Goal: Task Accomplishment & Management: Manage account settings

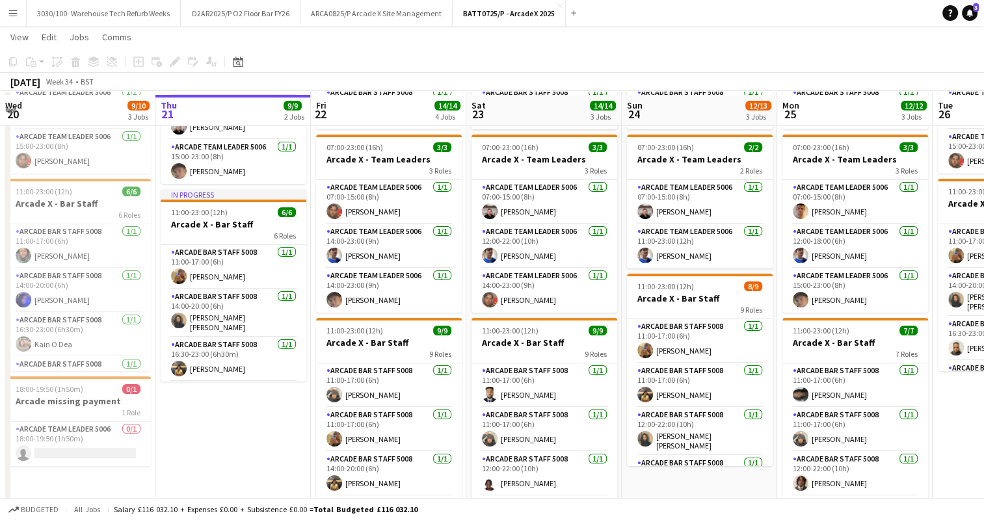
scroll to position [169, 0]
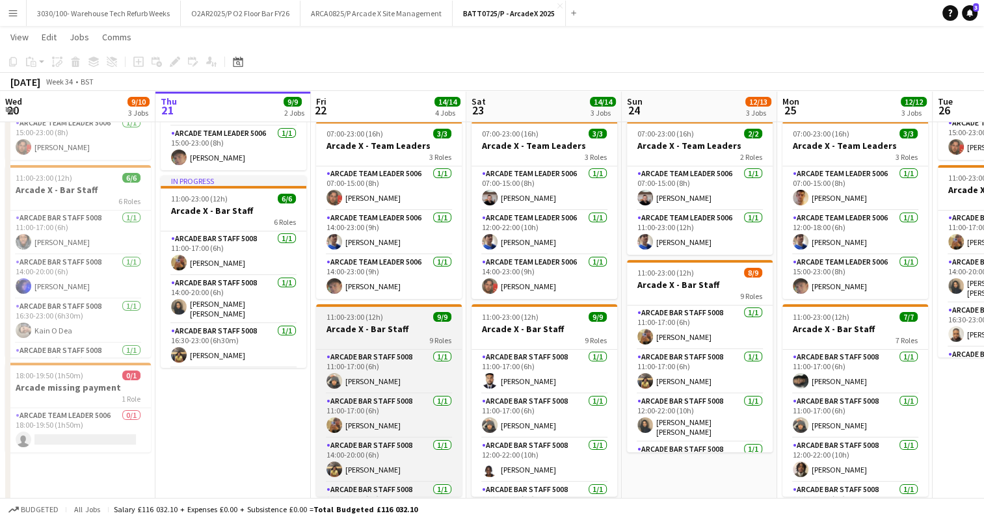
click at [365, 315] on span "11:00-23:00 (12h)" at bounding box center [354, 317] width 57 height 10
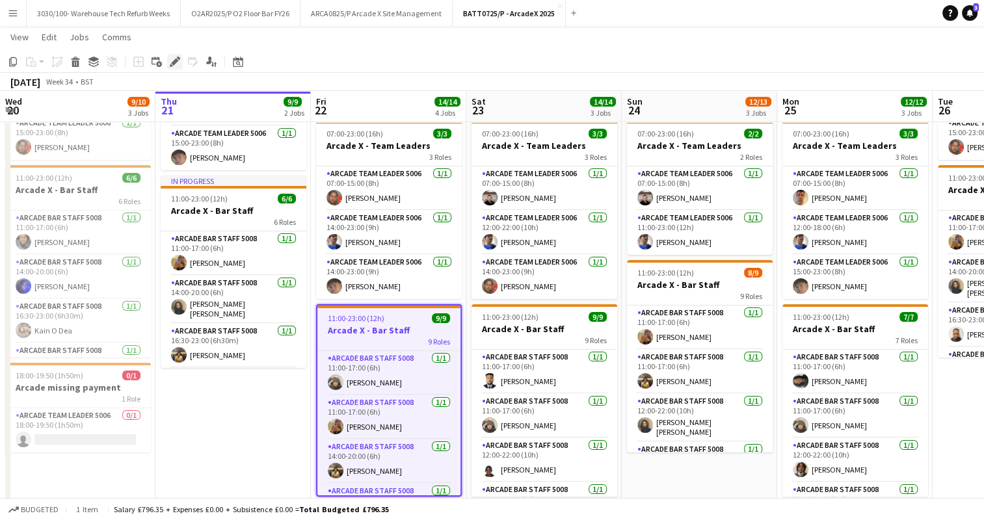
click at [170, 62] on icon "Edit" at bounding box center [175, 62] width 10 height 10
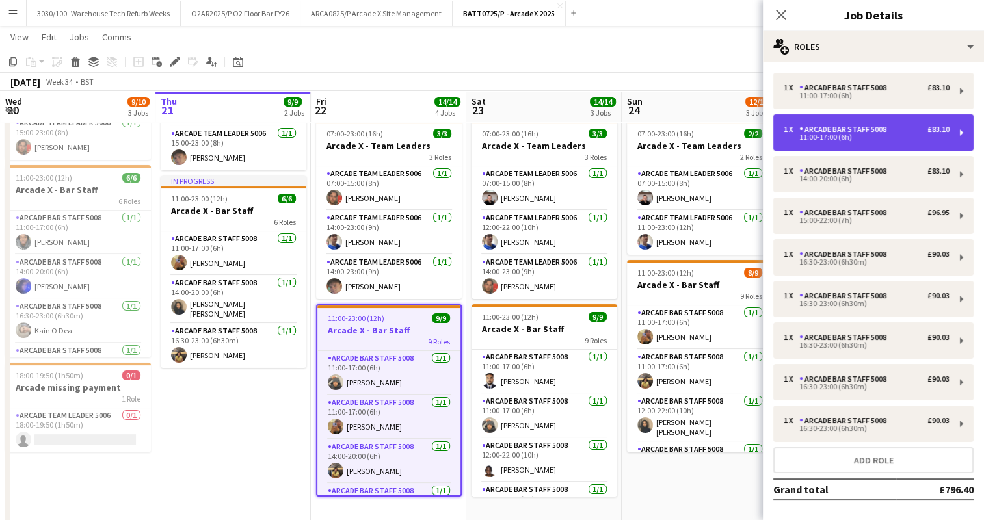
click at [864, 139] on div "11:00-17:00 (6h)" at bounding box center [867, 137] width 166 height 7
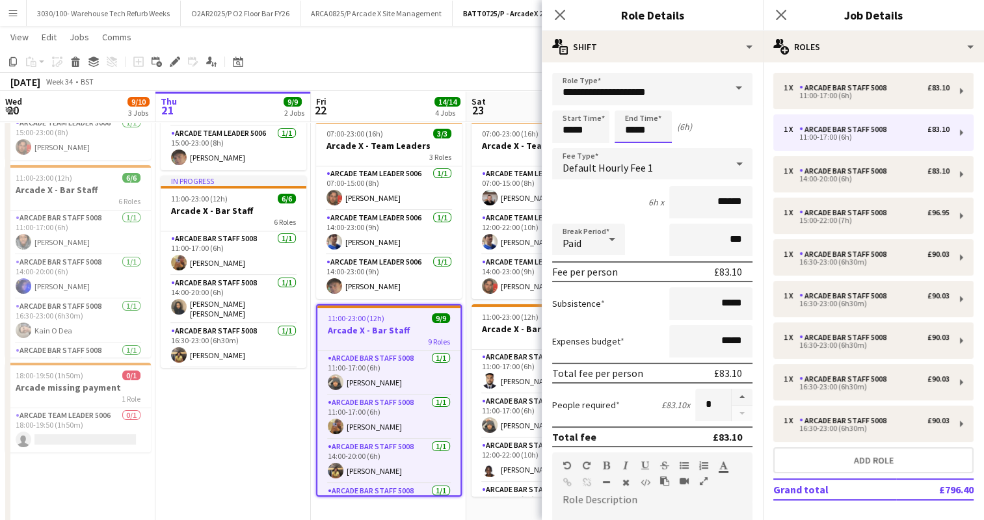
click at [634, 127] on input "*****" at bounding box center [642, 127] width 57 height 33
type input "*****"
click at [590, 202] on div "12h x ******" at bounding box center [652, 202] width 200 height 33
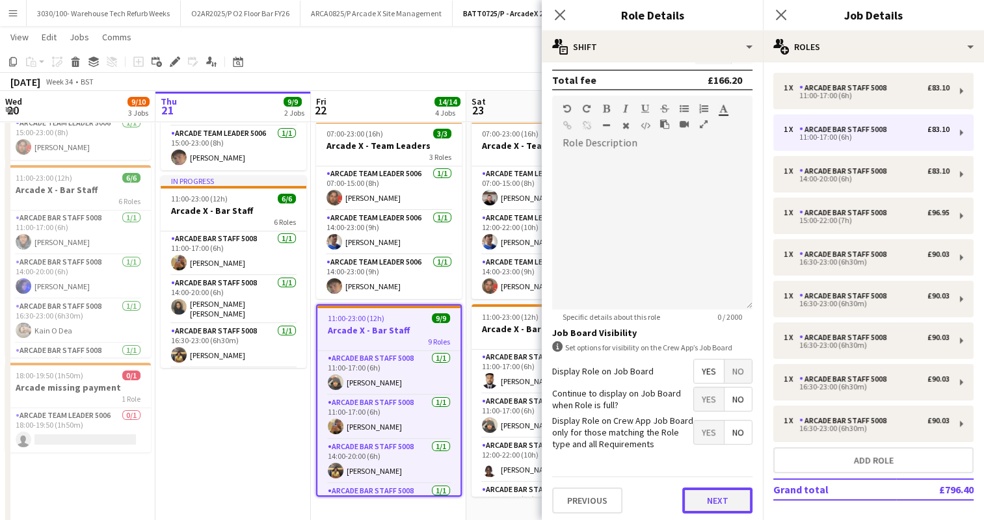
click at [697, 500] on button "Next" at bounding box center [717, 501] width 70 height 26
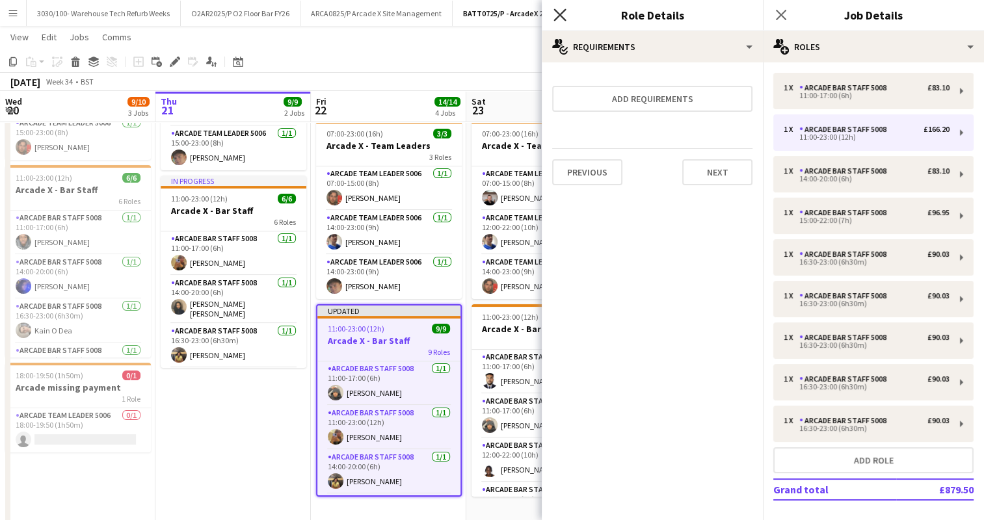
click at [564, 19] on icon at bounding box center [559, 14] width 12 height 12
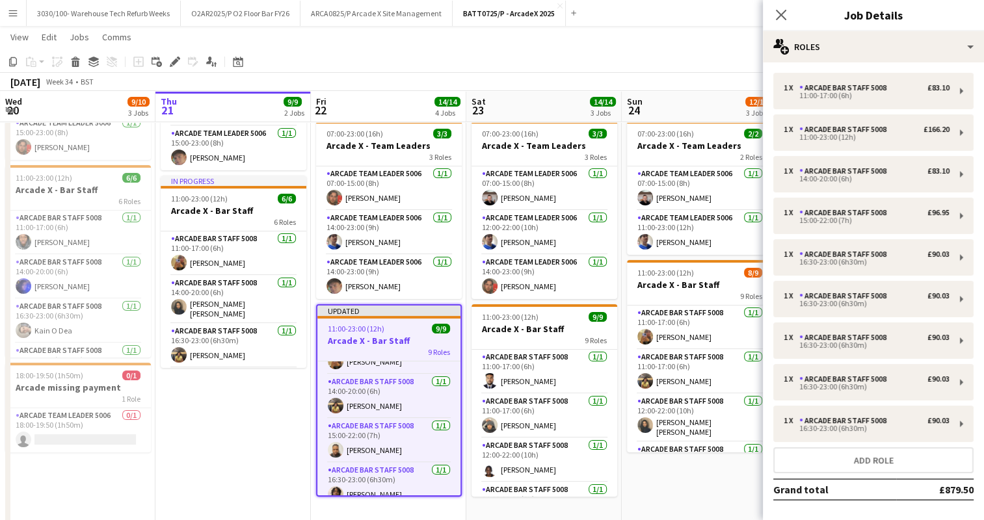
scroll to position [75, 0]
click at [376, 384] on app-card-role "Arcade Bar Staff 5008 [DATE] 14:00-20:00 (6h) [PERSON_NAME]" at bounding box center [388, 397] width 143 height 44
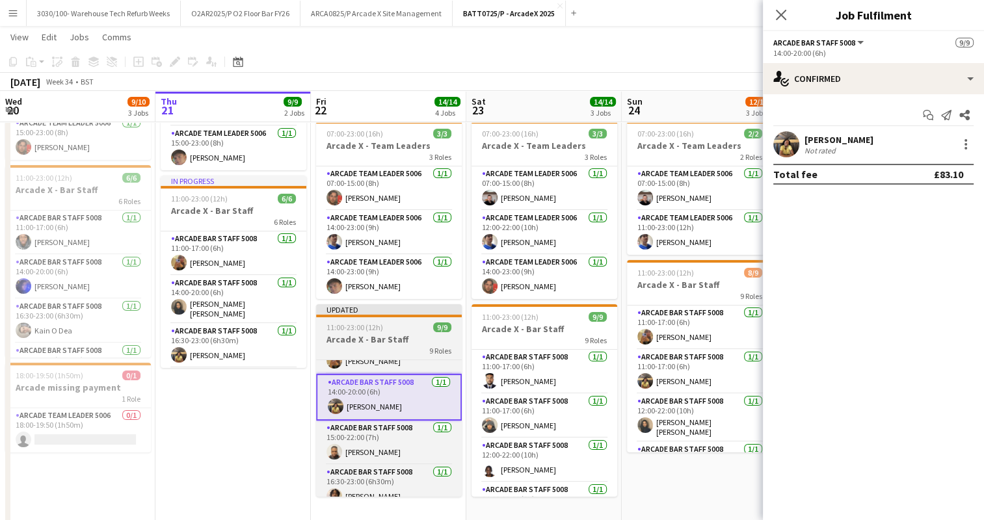
click at [378, 330] on span "11:00-23:00 (12h)" at bounding box center [354, 328] width 57 height 10
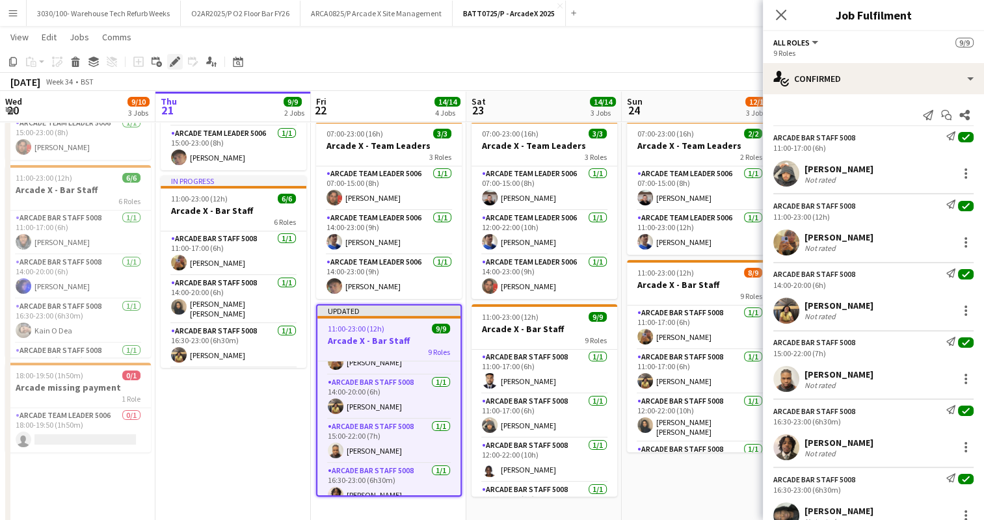
click at [174, 62] on icon at bounding box center [174, 62] width 7 height 7
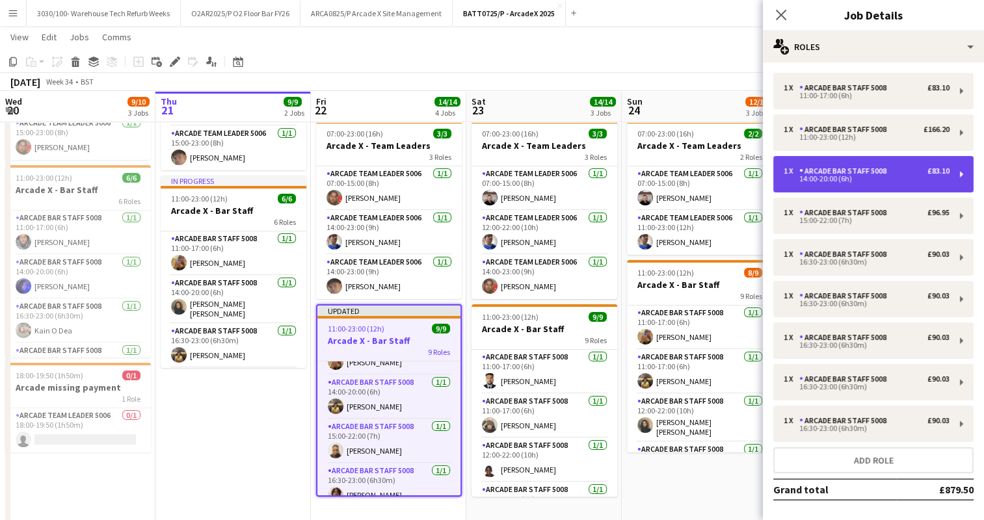
click at [878, 184] on div "1 x Arcade Bar Staff 5008 £83.10 14:00-20:00 (6h)" at bounding box center [873, 174] width 200 height 36
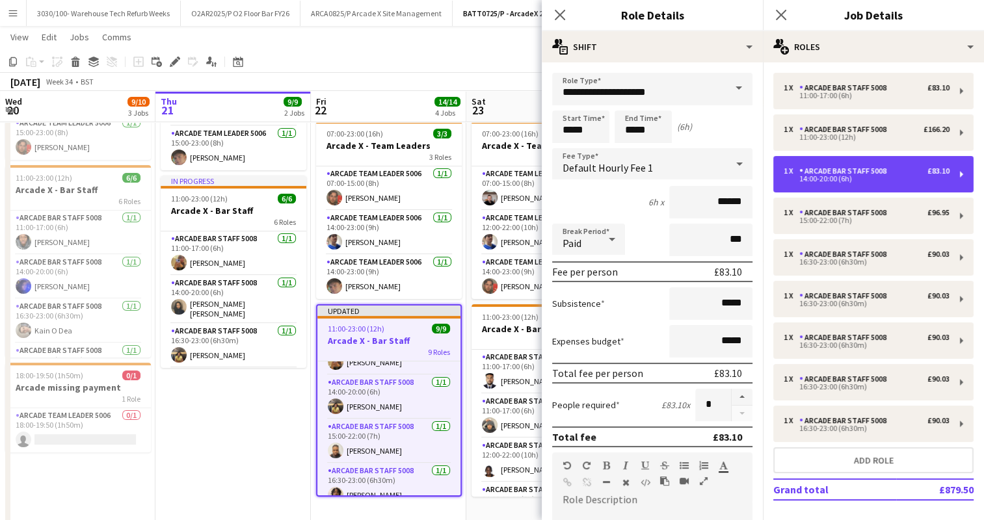
scroll to position [357, 0]
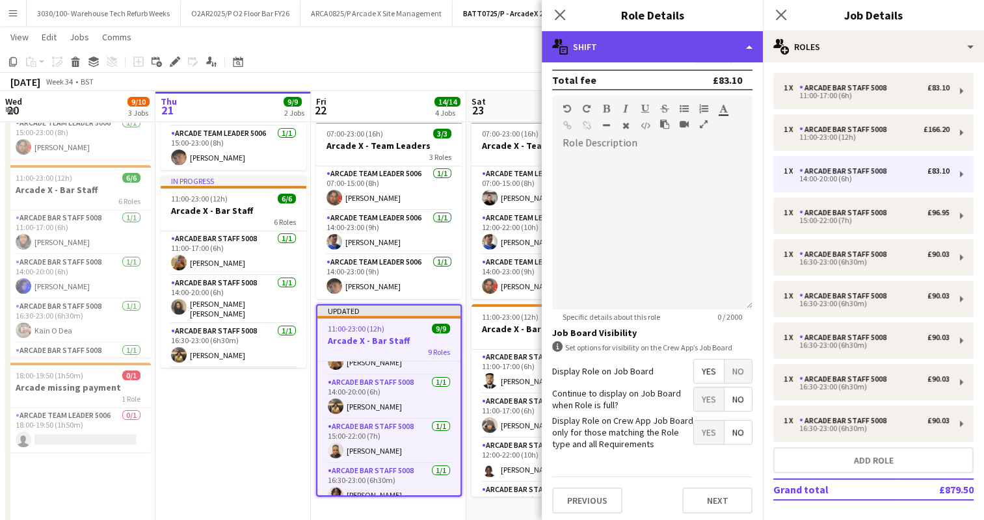
click at [700, 45] on div "multiple-actions-text Shift" at bounding box center [652, 46] width 221 height 31
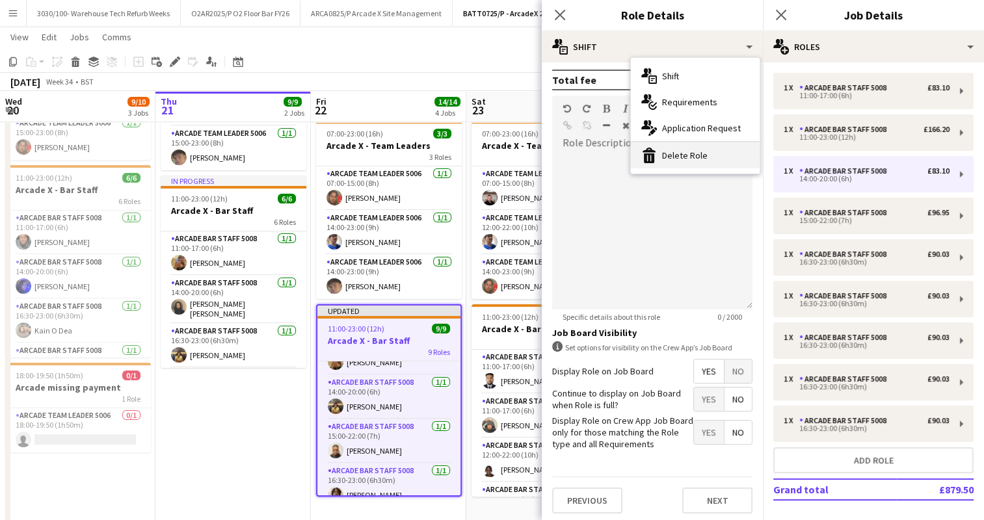
click at [668, 148] on div "bin-2 Delete Role" at bounding box center [695, 155] width 129 height 26
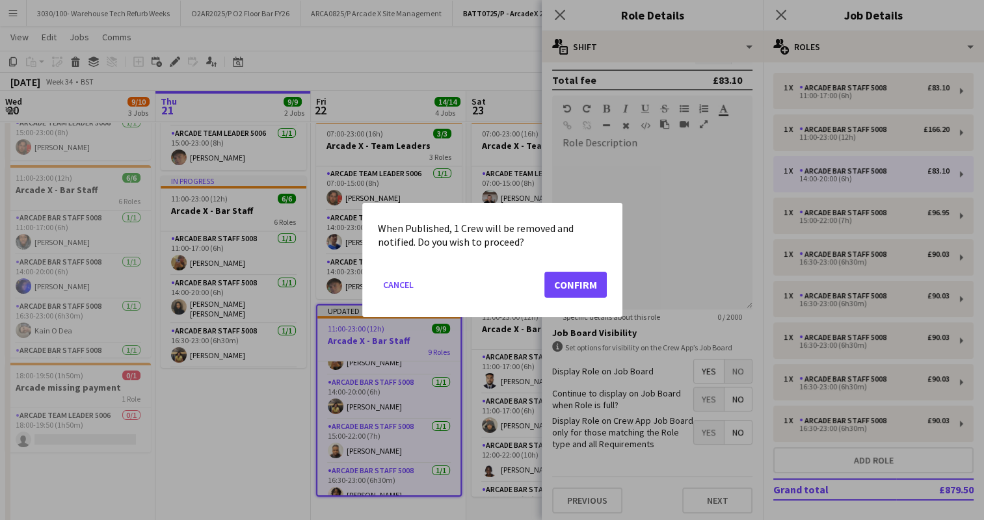
scroll to position [0, 0]
click at [570, 294] on button "Confirm" at bounding box center [575, 285] width 62 height 26
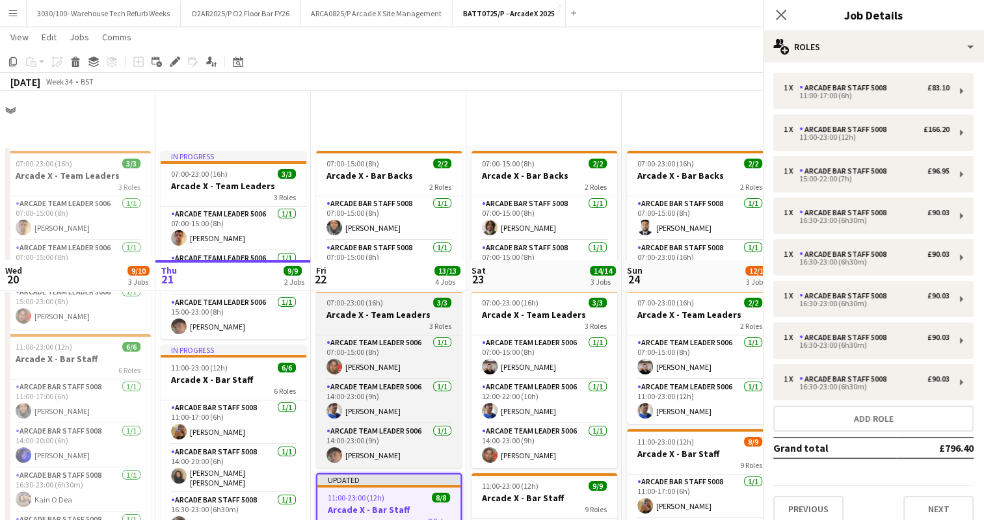
scroll to position [169, 0]
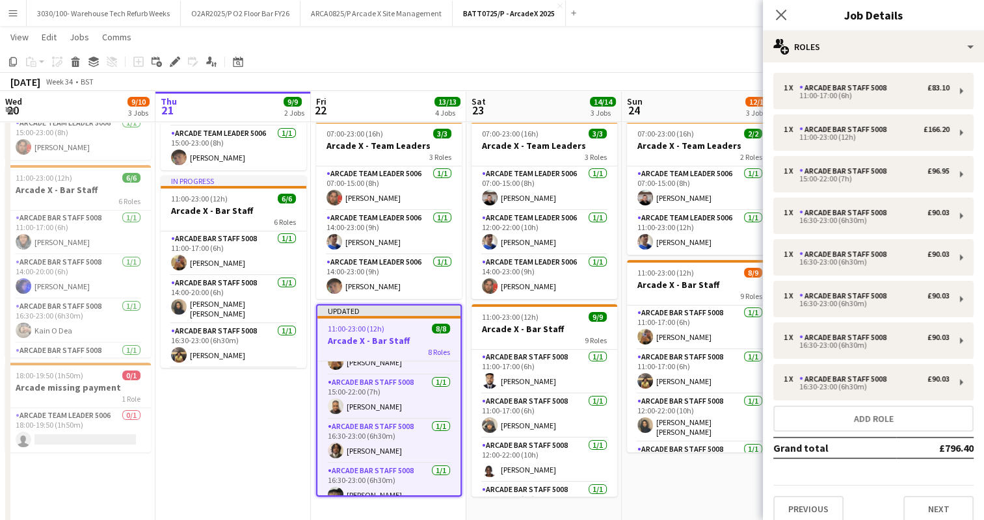
click at [529, 78] on div "[DATE] Week 34 • BST Publish 1 job Revert 1 job" at bounding box center [492, 82] width 984 height 18
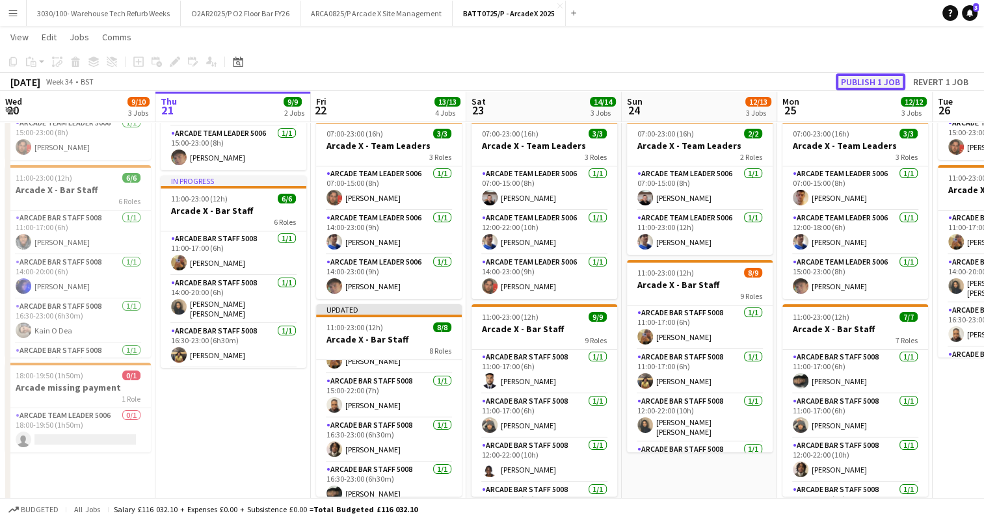
click at [851, 81] on button "Publish 1 job" at bounding box center [871, 81] width 70 height 17
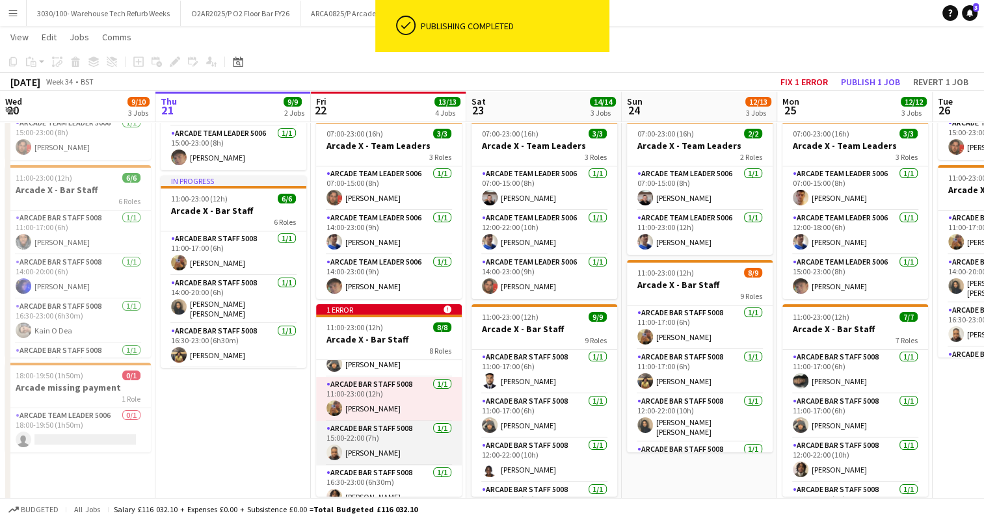
scroll to position [26, 0]
click at [465, 66] on app-toolbar "Copy Paste Paste Ctrl+V Paste with crew Ctrl+Shift+V Paste linked Job [GEOGRAPH…" at bounding box center [492, 62] width 984 height 22
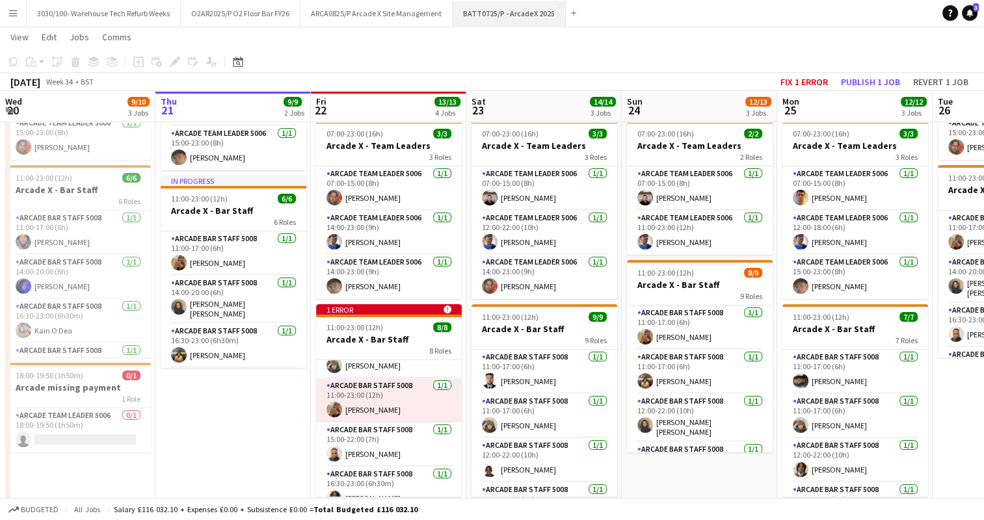
click at [496, 10] on button "BATT0725/P - ArcadeX 2025 Close" at bounding box center [509, 13] width 113 height 25
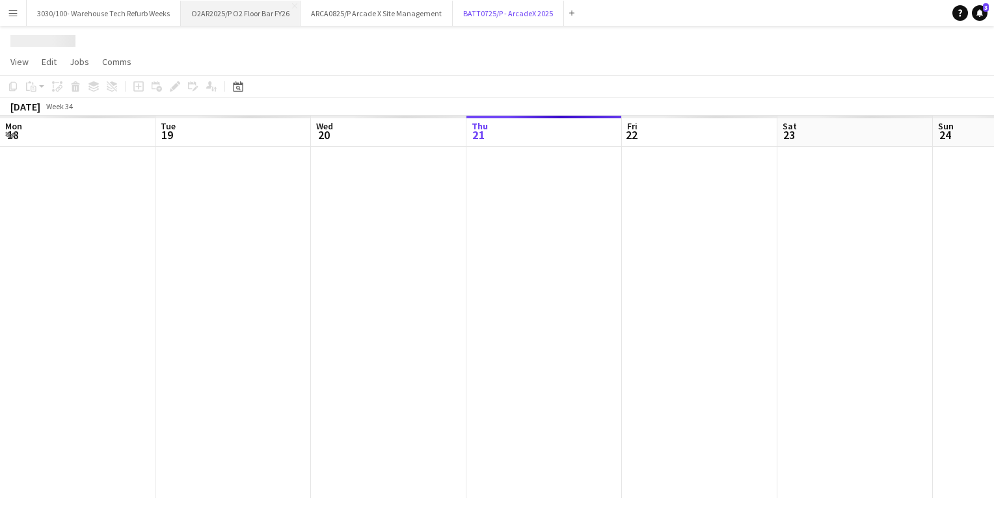
scroll to position [0, 311]
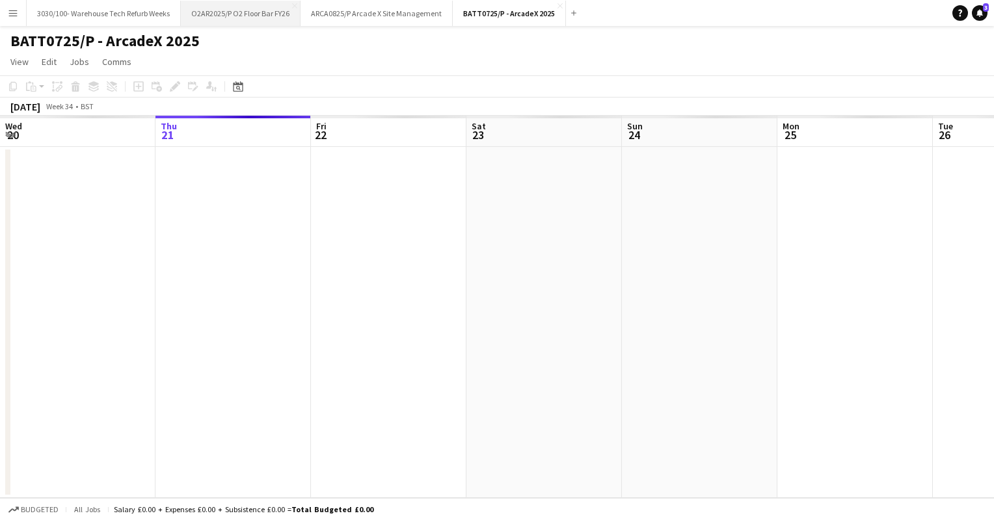
click at [263, 7] on button "O2AR2025/P O2 Floor Bar FY26 Close" at bounding box center [241, 13] width 120 height 25
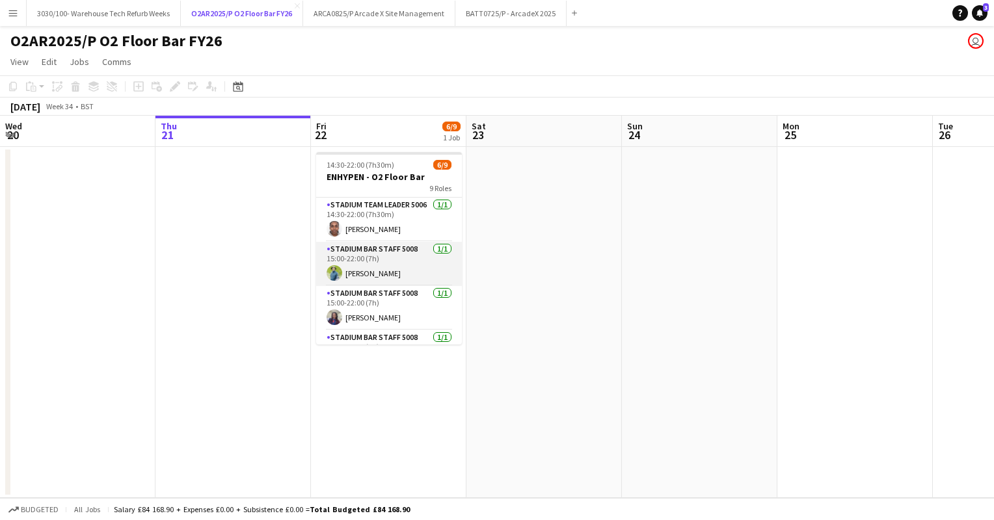
scroll to position [250, 0]
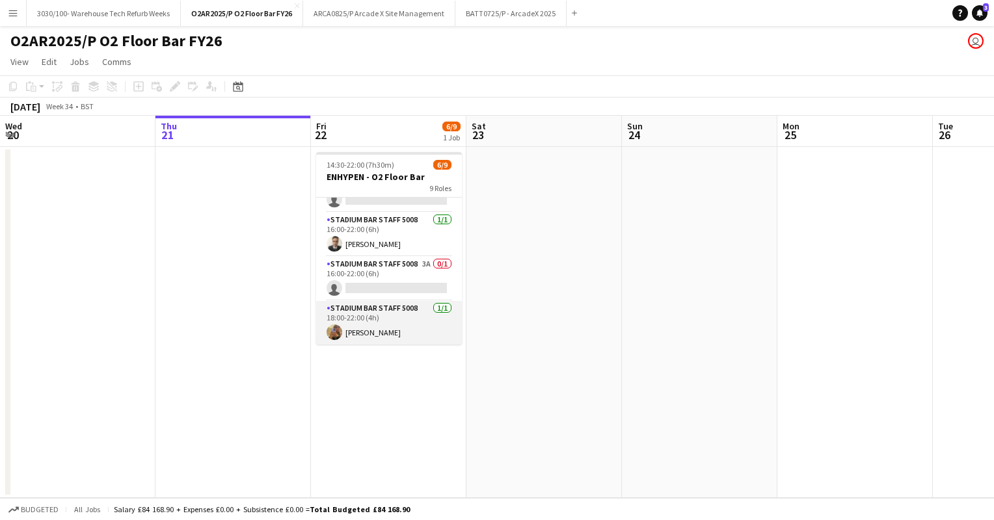
click at [398, 325] on app-card-role "Stadium Bar Staff 5008 [DATE] 18:00-22:00 (4h) [PERSON_NAME]" at bounding box center [389, 323] width 146 height 44
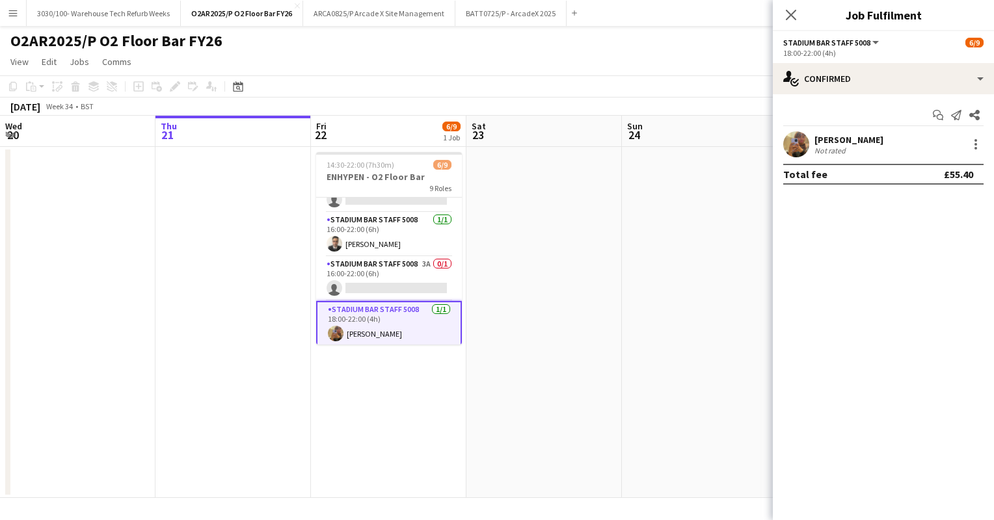
click at [967, 147] on div at bounding box center [974, 145] width 18 height 16
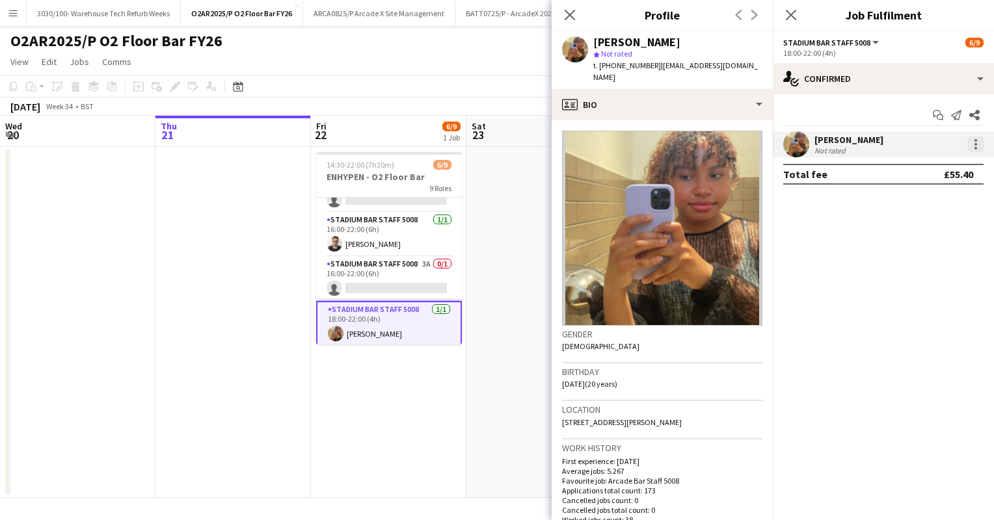
click at [974, 146] on div at bounding box center [976, 145] width 16 height 16
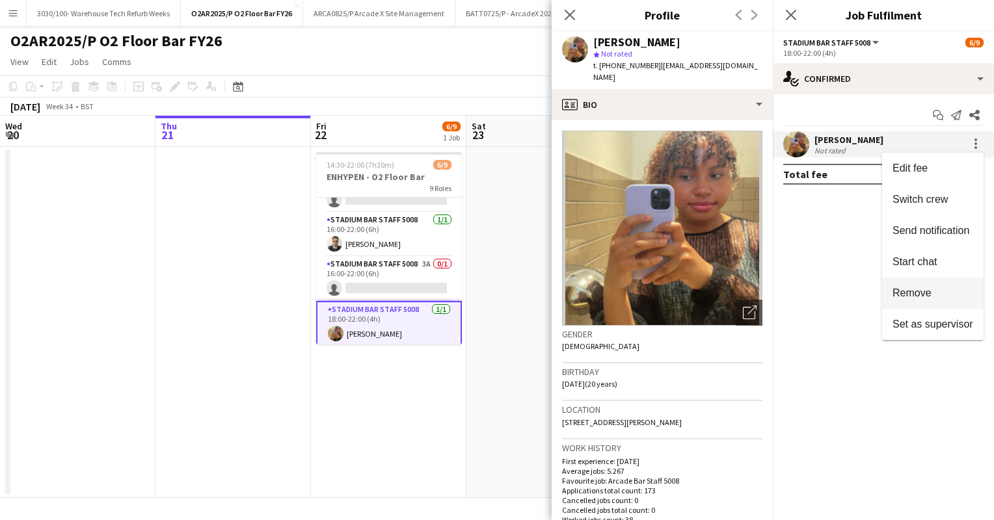
click at [915, 300] on button "Remove" at bounding box center [932, 293] width 101 height 31
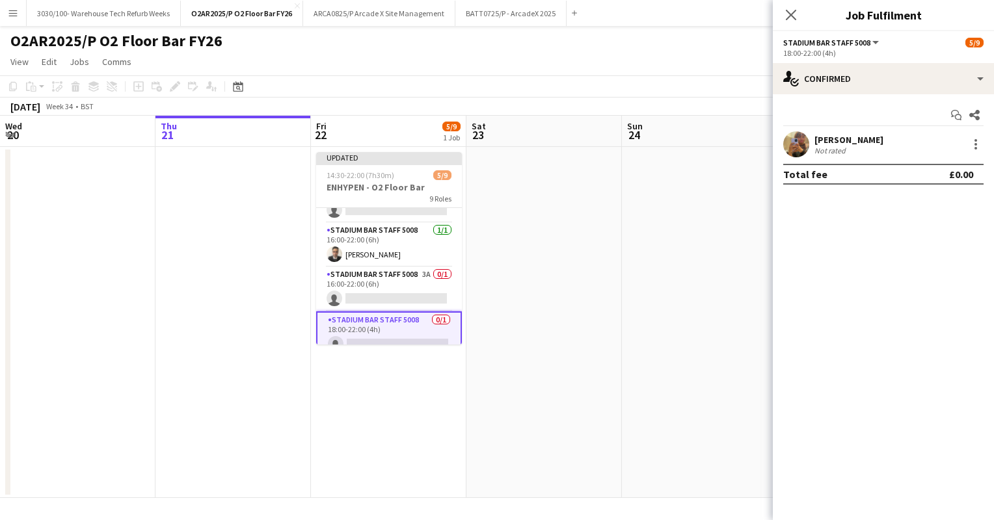
click at [646, 31] on div "O2AR2025/P O2 Floor Bar FY26 user" at bounding box center [497, 38] width 994 height 25
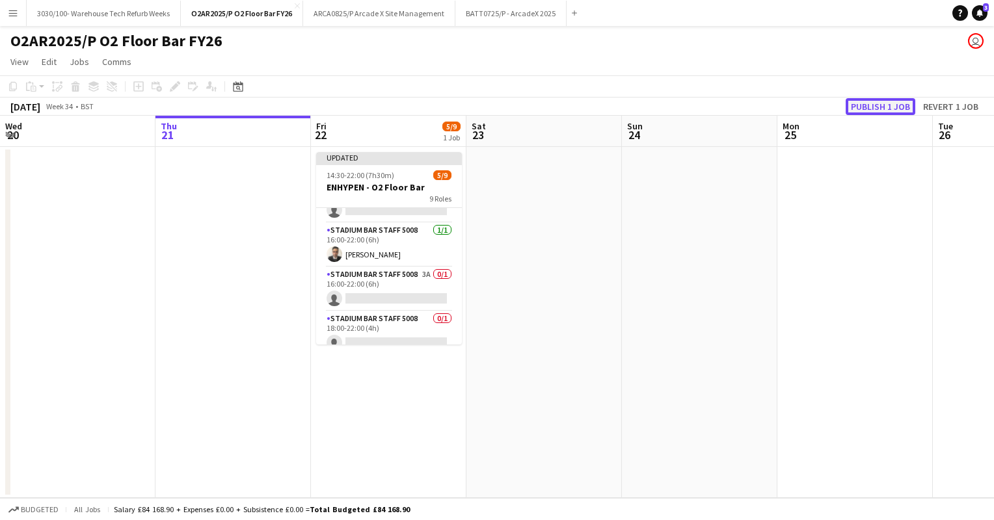
click at [857, 107] on button "Publish 1 job" at bounding box center [880, 106] width 70 height 17
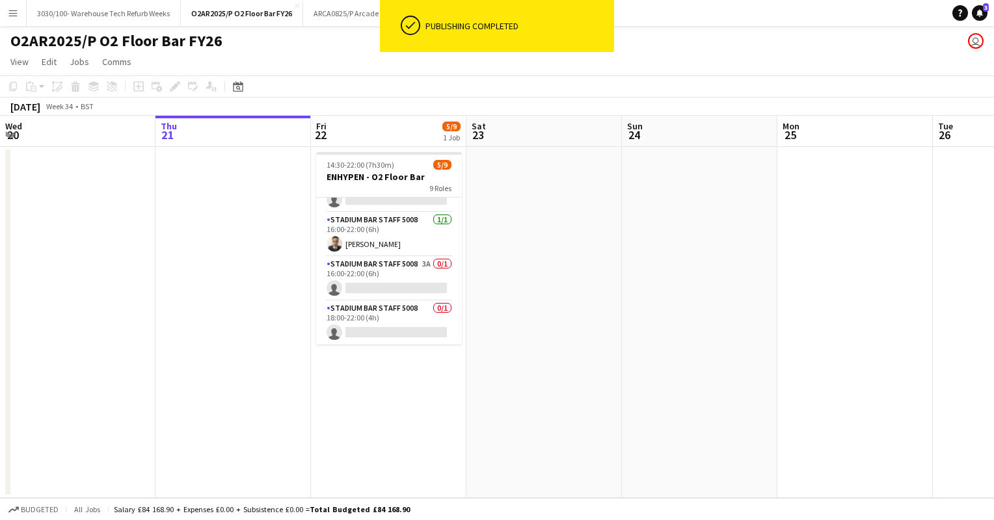
click at [503, 86] on app-toolbar "Copy Paste Paste Ctrl+V Paste with crew Ctrl+Shift+V Paste linked Job [GEOGRAPH…" at bounding box center [497, 86] width 994 height 22
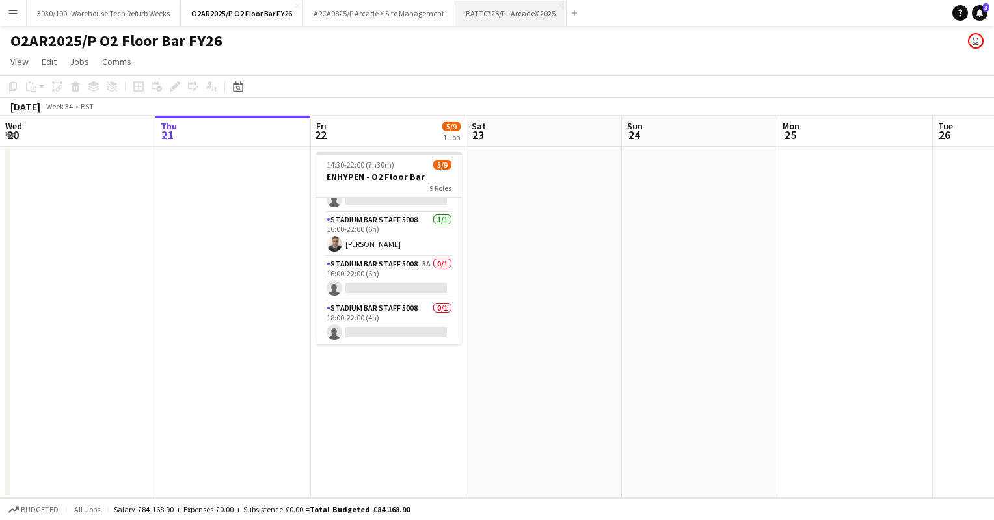
click at [521, 9] on button "BATT0725/P - ArcadeX 2025 Close" at bounding box center [510, 13] width 111 height 25
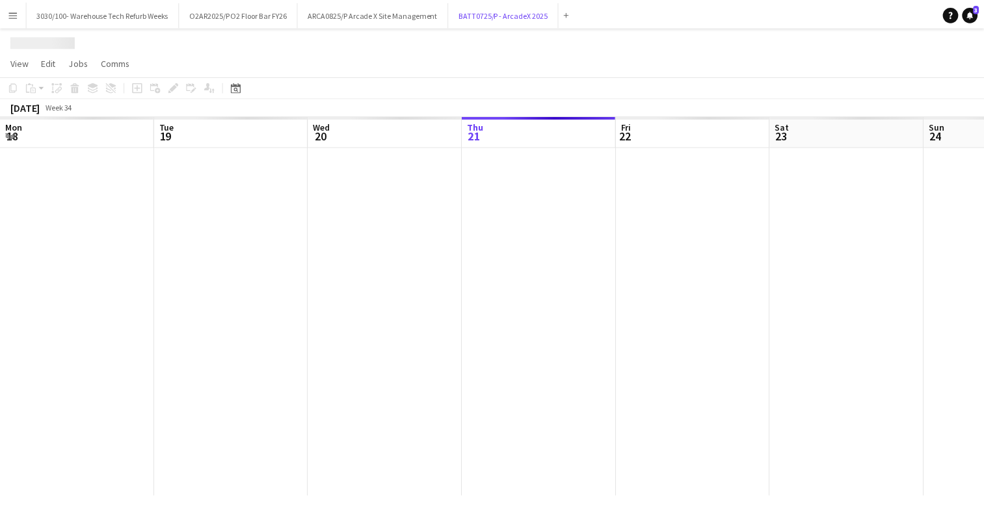
scroll to position [0, 311]
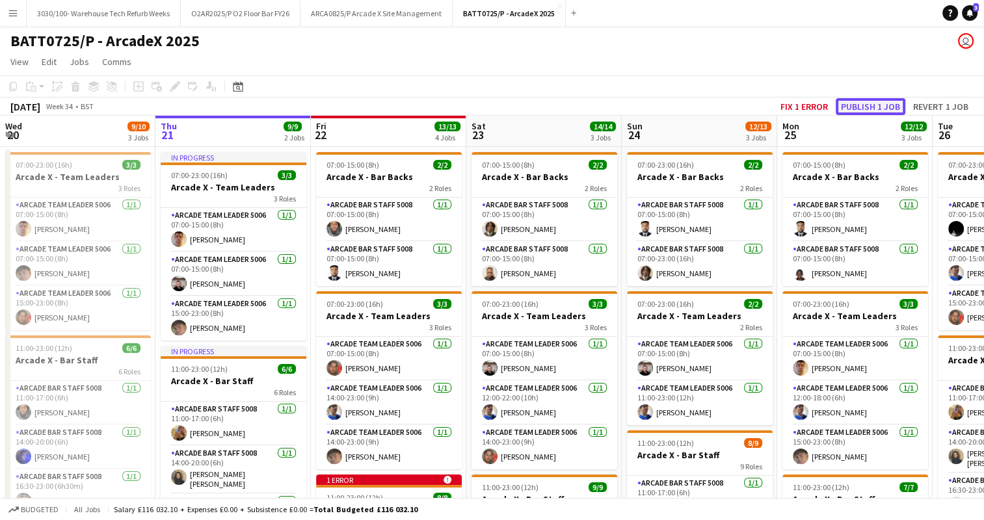
click at [855, 108] on button "Publish 1 job" at bounding box center [871, 106] width 70 height 17
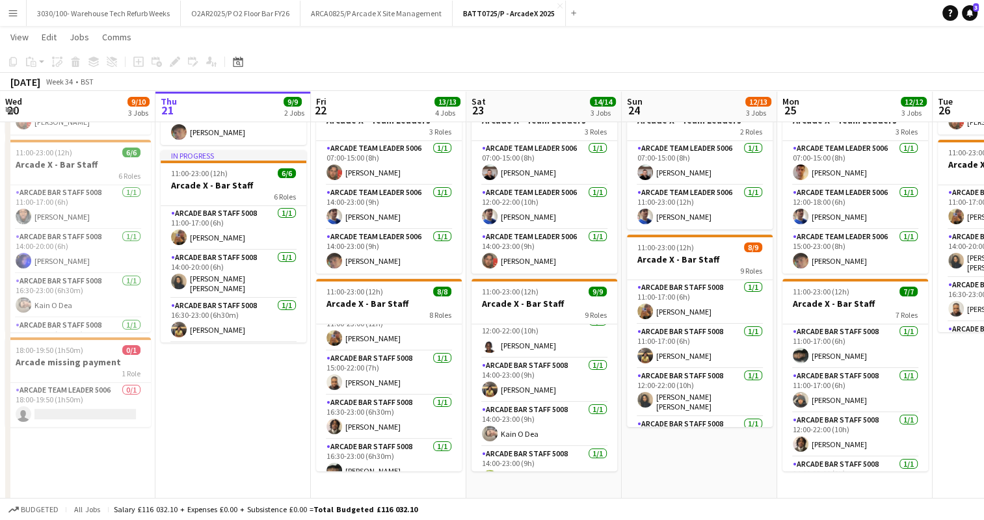
scroll to position [70, 0]
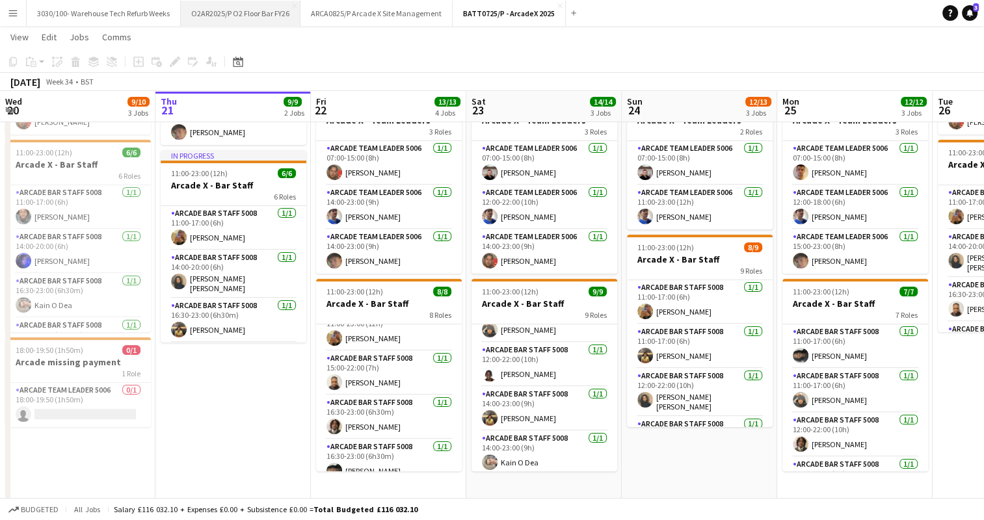
click at [252, 15] on button "O2AR2025/P O2 Floor Bar FY26 Close" at bounding box center [241, 13] width 120 height 25
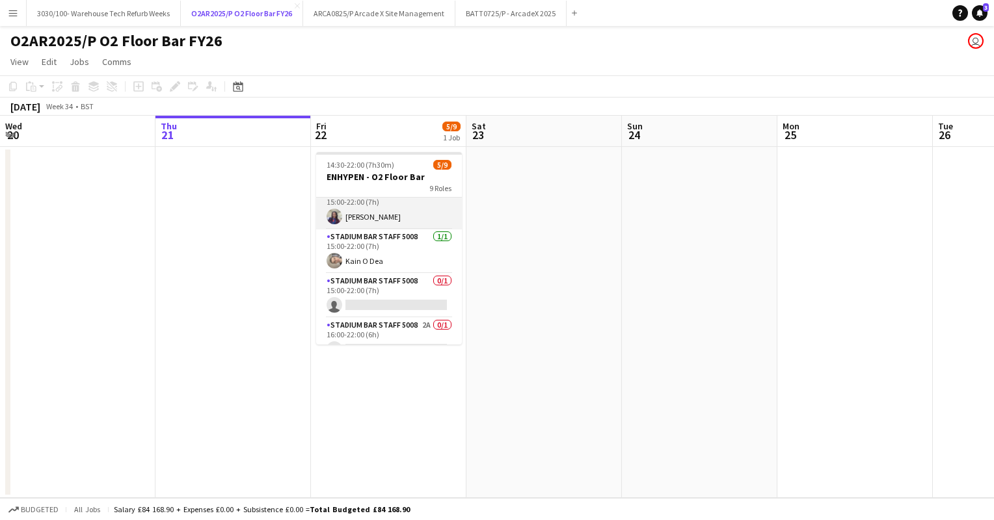
scroll to position [107, 0]
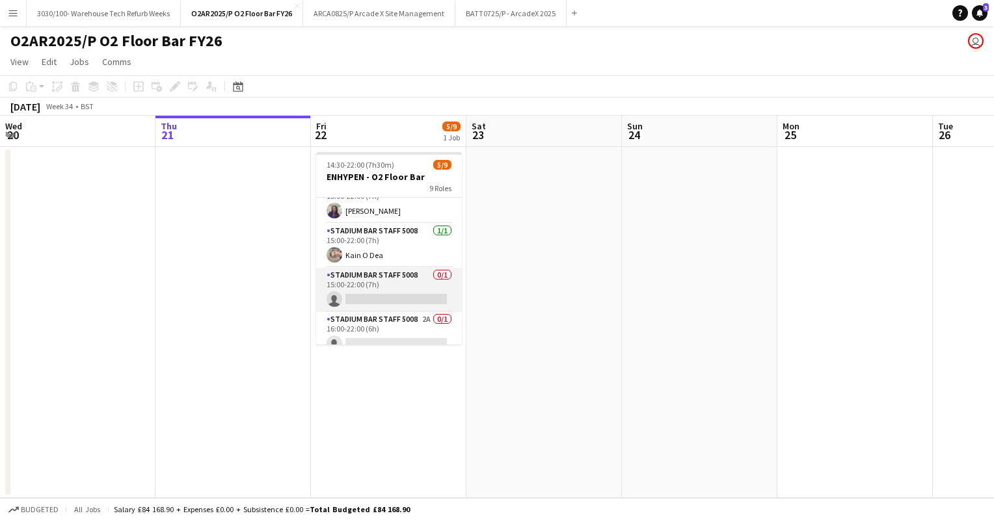
click at [406, 289] on app-card-role "Stadium Bar Staff 5008 0/1 15:00-22:00 (7h) single-neutral-actions" at bounding box center [389, 290] width 146 height 44
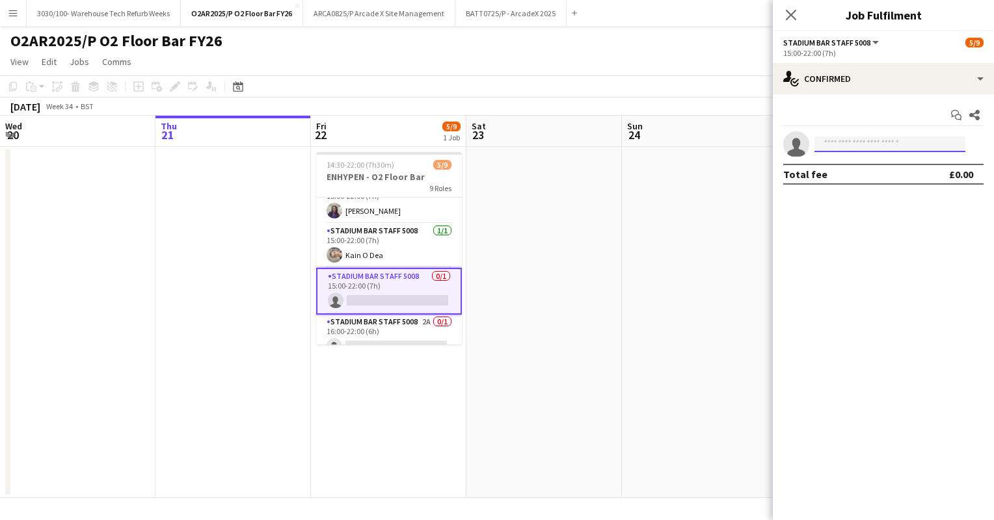
click at [879, 148] on input at bounding box center [889, 145] width 151 height 16
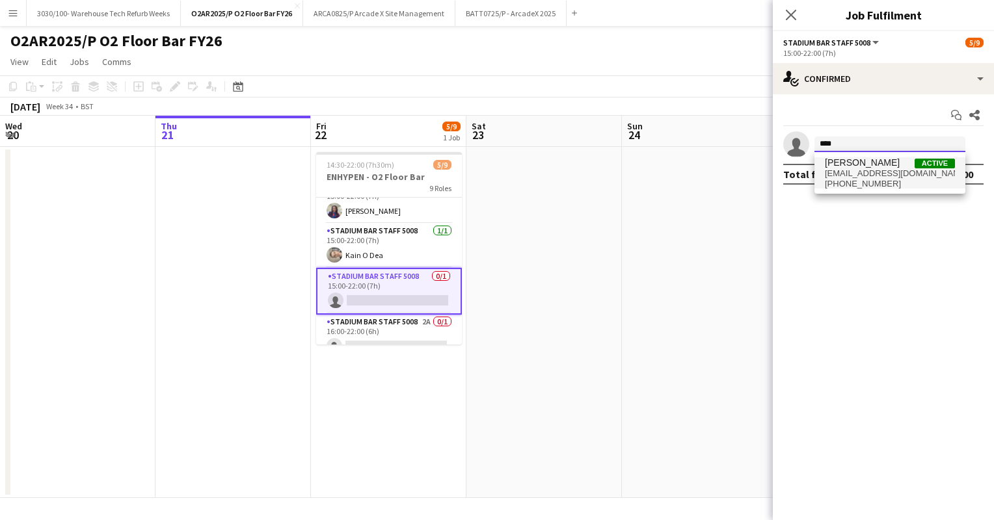
type input "****"
click at [866, 172] on span "[EMAIL_ADDRESS][DOMAIN_NAME]" at bounding box center [890, 173] width 130 height 10
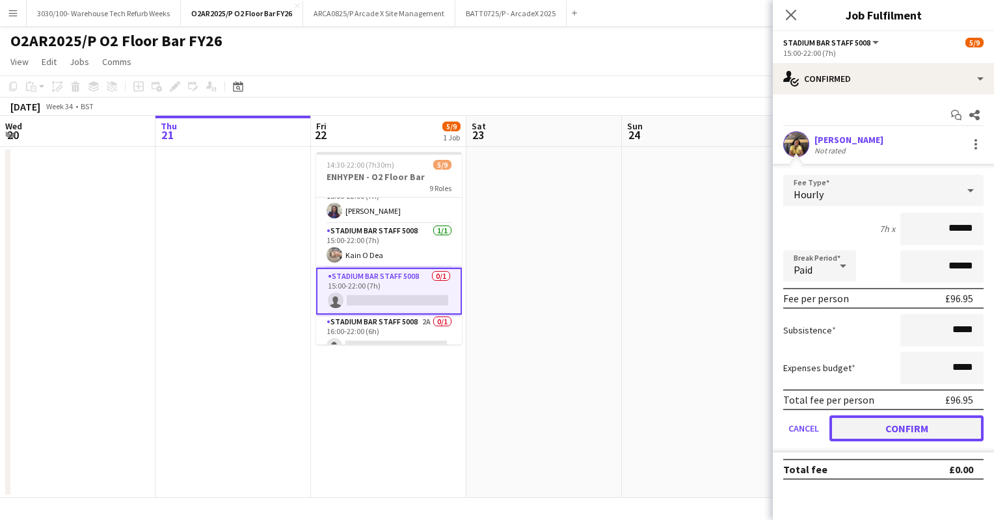
click at [869, 428] on button "Confirm" at bounding box center [906, 429] width 154 height 26
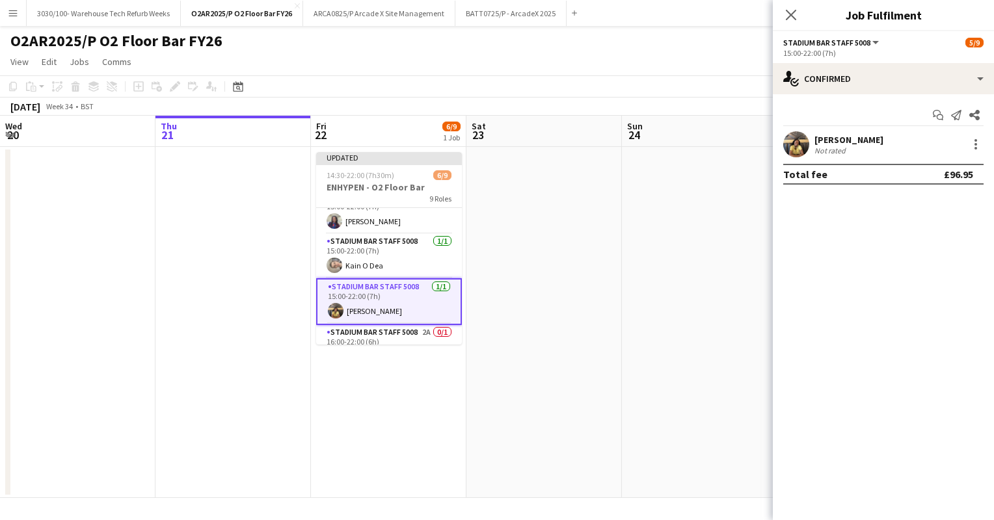
click at [551, 250] on app-date-cell at bounding box center [543, 322] width 155 height 351
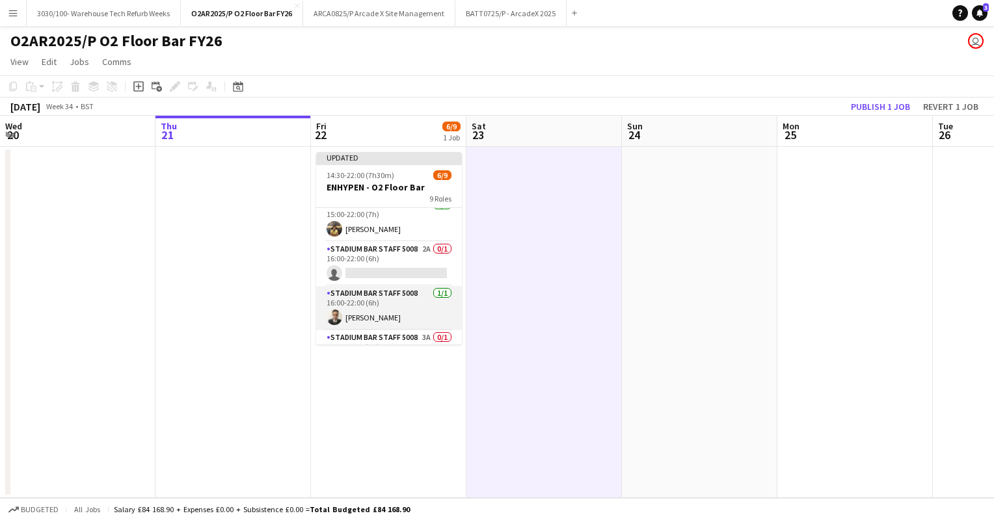
scroll to position [186, 0]
click at [866, 104] on button "Publish 1 job" at bounding box center [880, 106] width 70 height 17
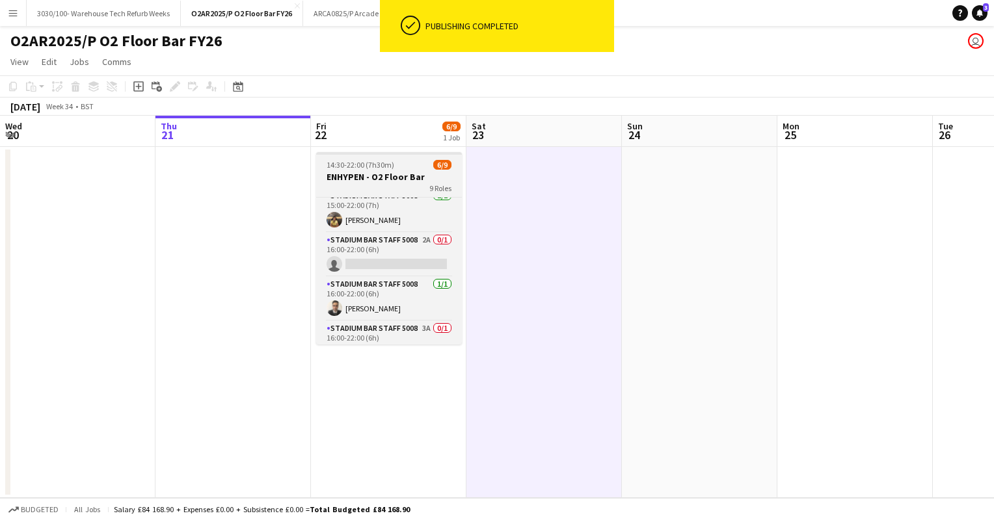
click at [390, 164] on span "14:30-22:00 (7h30m)" at bounding box center [360, 165] width 68 height 10
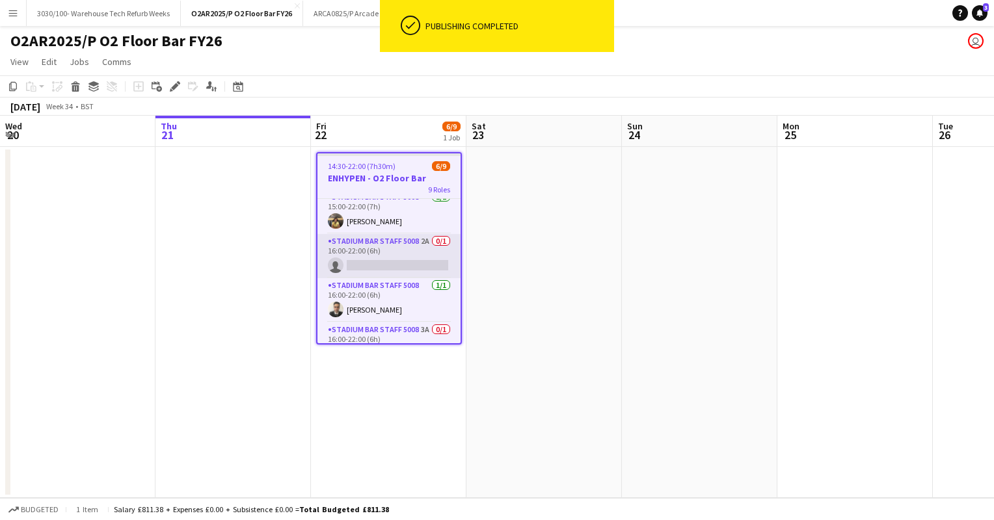
click at [358, 265] on app-card-role "Stadium Bar Staff 5008 2A 0/1 16:00-22:00 (6h) single-neutral-actions" at bounding box center [388, 256] width 143 height 44
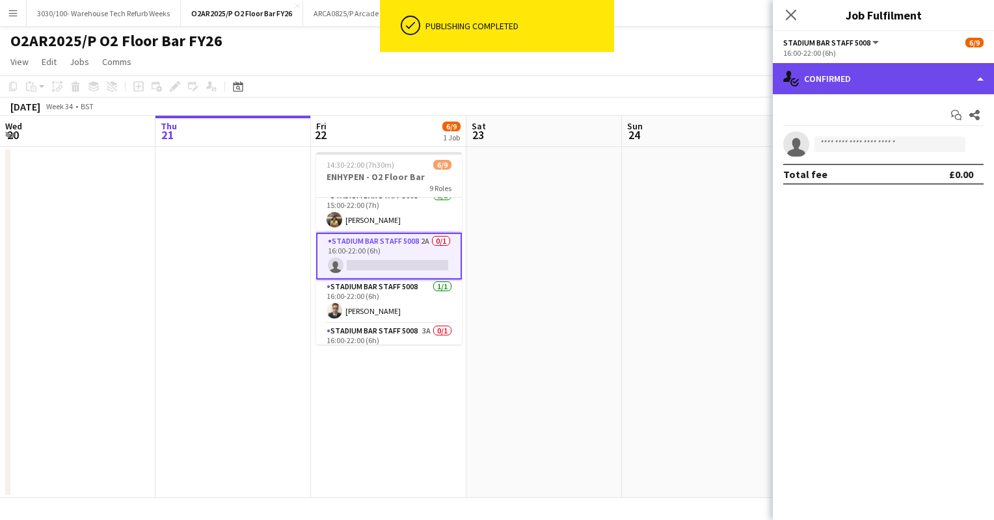
click at [907, 69] on div "single-neutral-actions-check-2 Confirmed" at bounding box center [883, 78] width 221 height 31
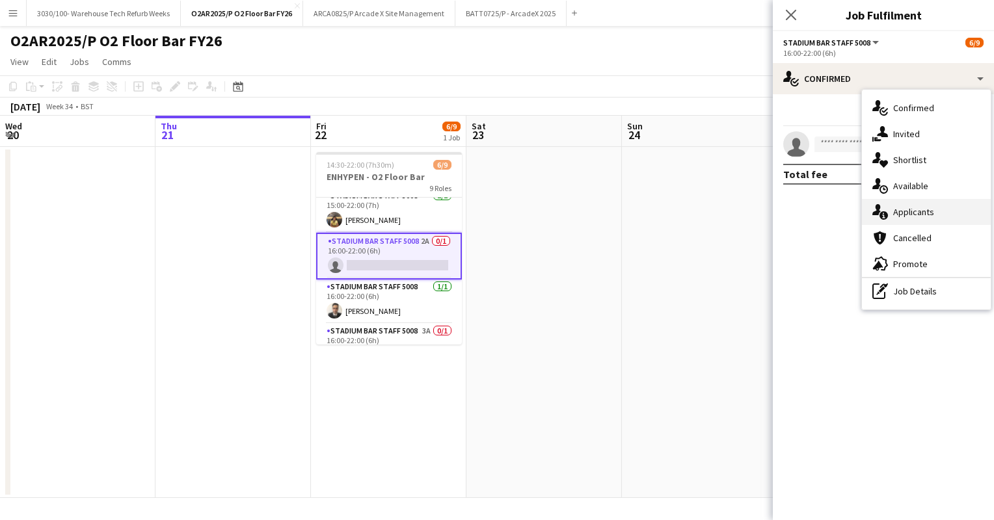
click at [904, 213] on div "single-neutral-actions-information Applicants" at bounding box center [926, 212] width 129 height 26
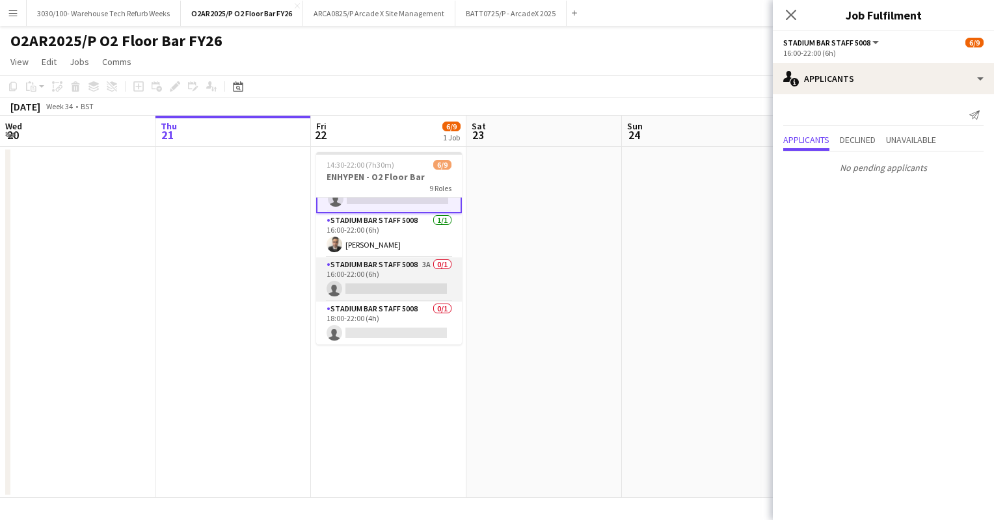
click at [392, 272] on app-card-role "Stadium Bar Staff 5008 3A 0/1 16:00-22:00 (6h) single-neutral-actions" at bounding box center [389, 280] width 146 height 44
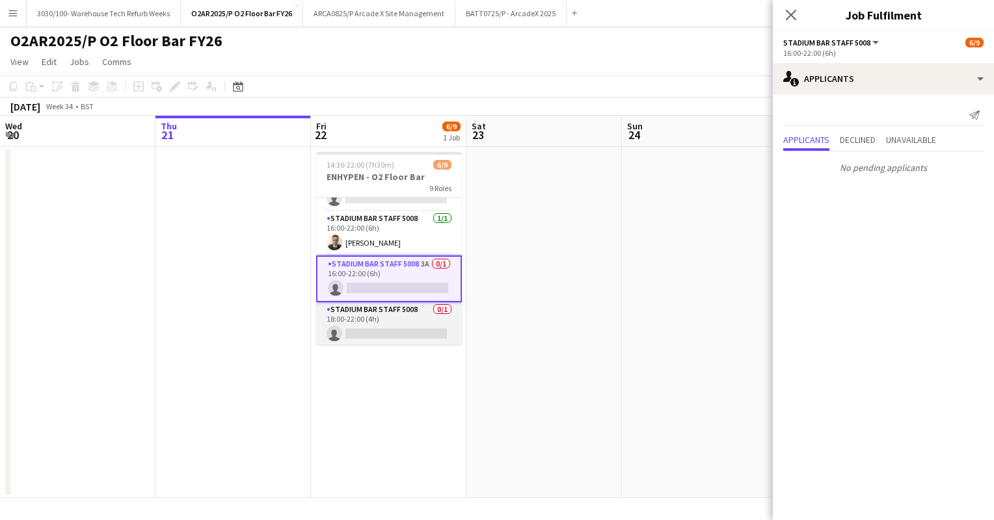
click at [382, 311] on app-card-role "Stadium Bar Staff 5008 0/1 18:00-22:00 (4h) single-neutral-actions" at bounding box center [389, 324] width 146 height 44
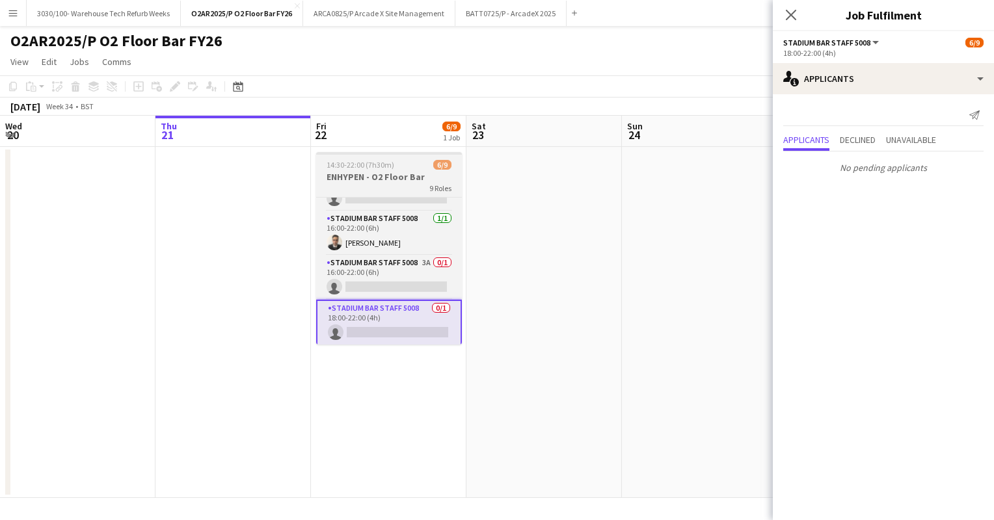
click at [391, 167] on span "14:30-22:00 (7h30m)" at bounding box center [360, 165] width 68 height 10
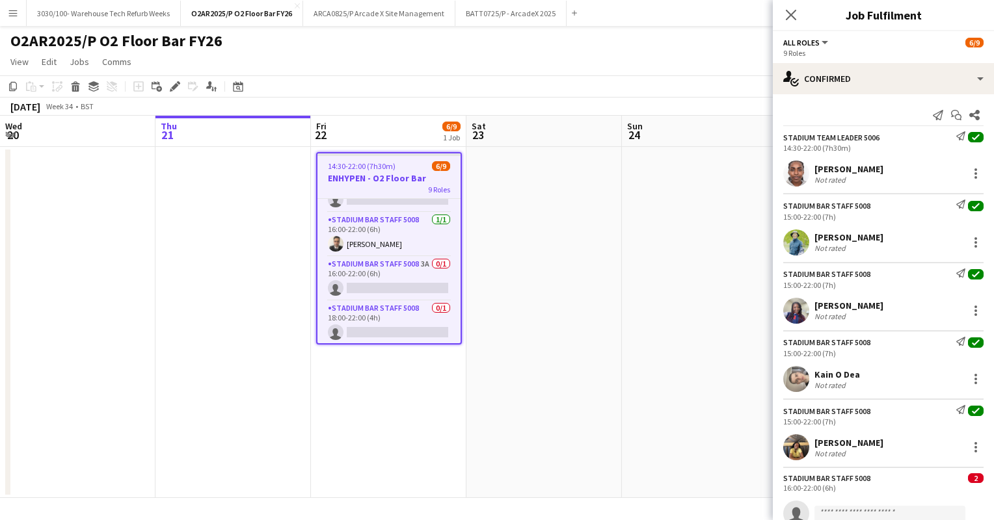
click at [799, 3] on div "Close pop-in" at bounding box center [791, 15] width 36 height 30
click at [789, 10] on icon "Close pop-in" at bounding box center [790, 14] width 12 height 12
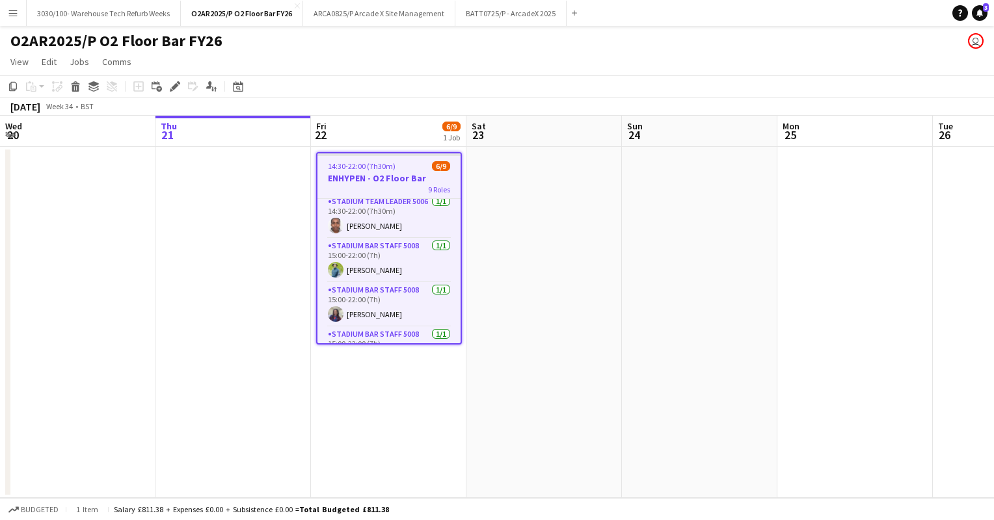
scroll to position [0, 0]
click at [179, 86] on icon "Edit" at bounding box center [175, 86] width 10 height 10
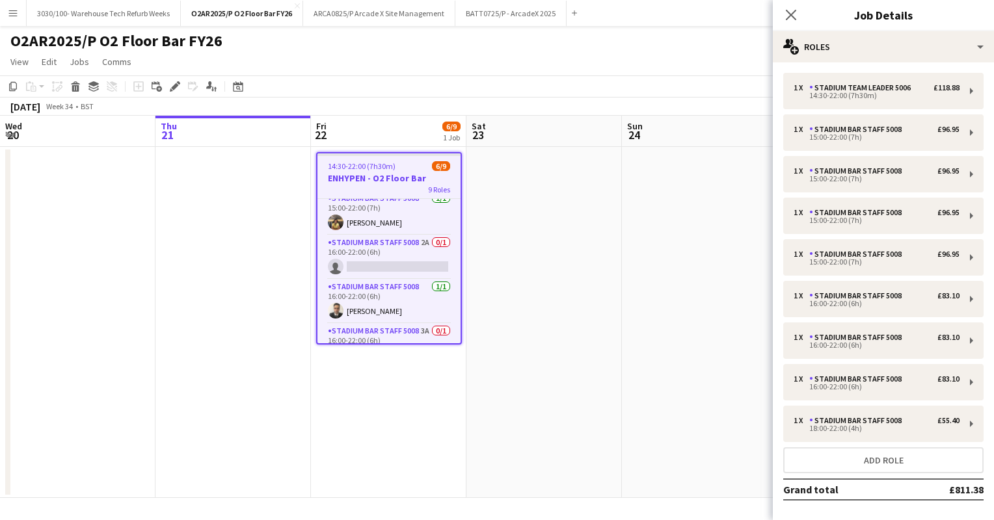
scroll to position [182, 0]
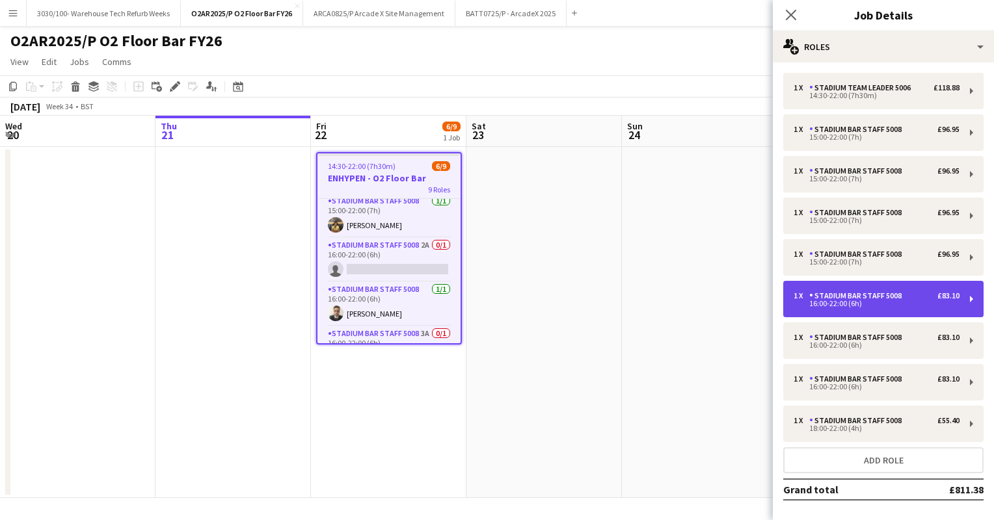
click at [866, 293] on div "Stadium Bar Staff 5008" at bounding box center [858, 295] width 98 height 9
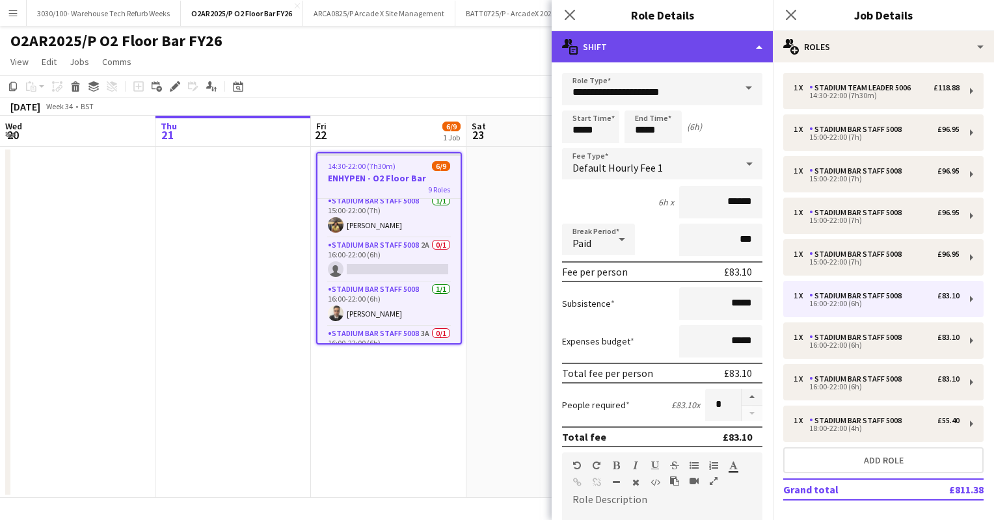
click at [645, 52] on div "multiple-actions-text Shift" at bounding box center [661, 46] width 221 height 31
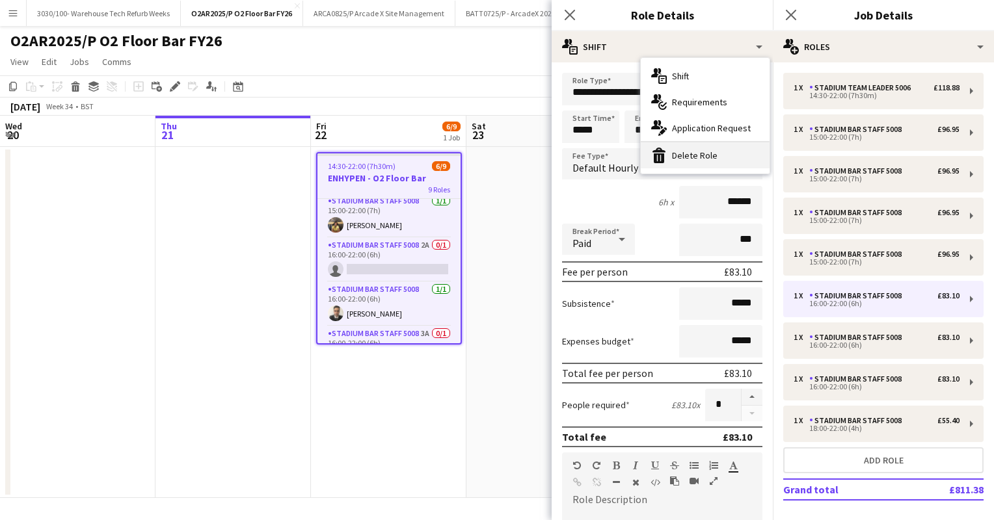
click at [691, 151] on div "bin-2 Delete Role" at bounding box center [705, 155] width 129 height 26
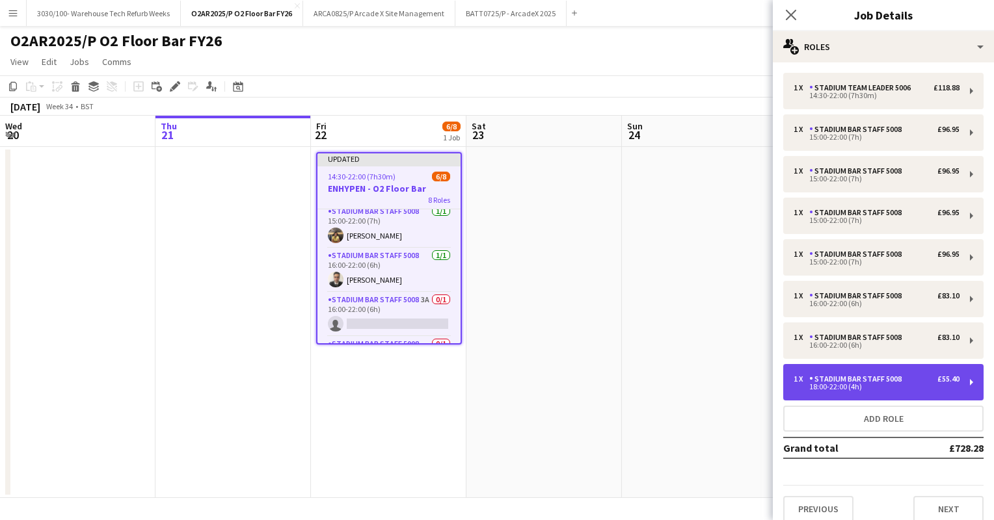
click at [874, 376] on div "Stadium Bar Staff 5008" at bounding box center [858, 379] width 98 height 9
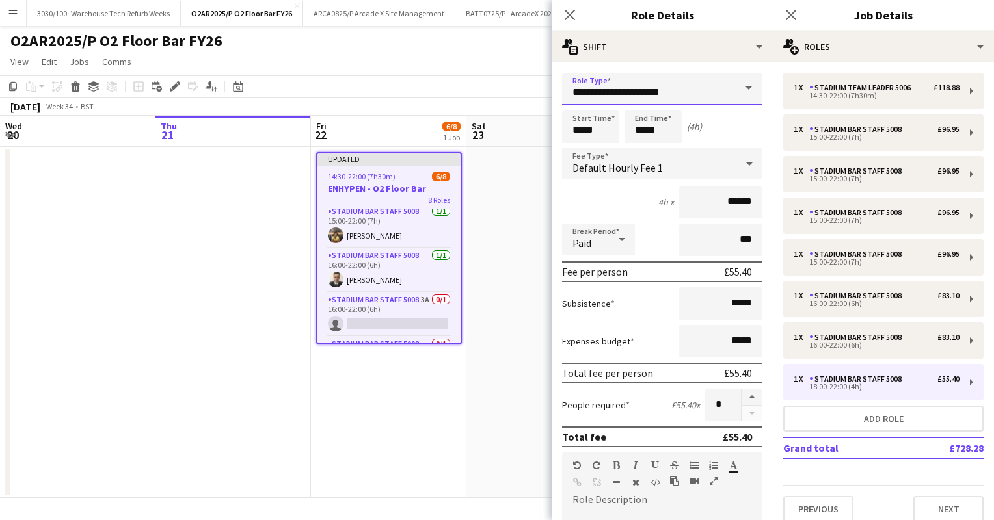
click at [676, 90] on input "**********" at bounding box center [662, 89] width 200 height 33
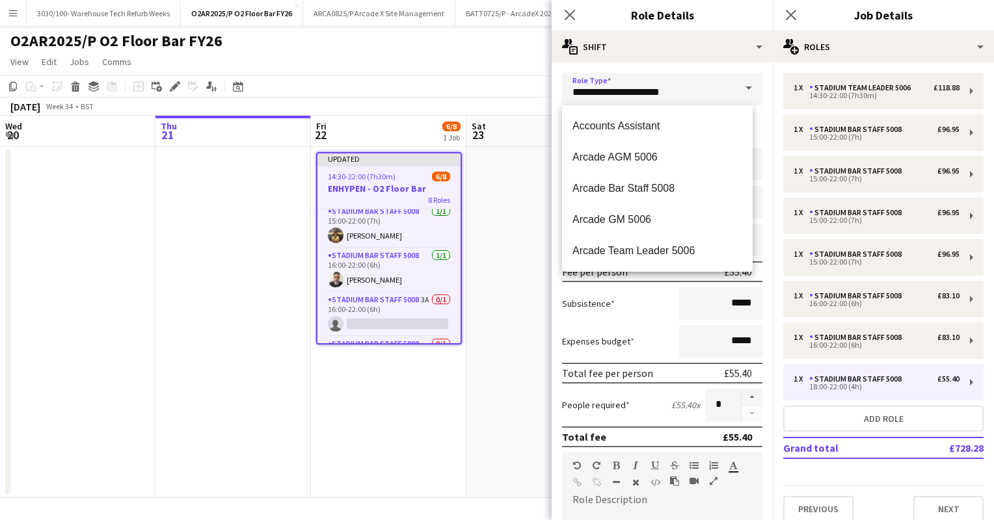
click at [704, 63] on div "**********" at bounding box center [661, 471] width 221 height 819
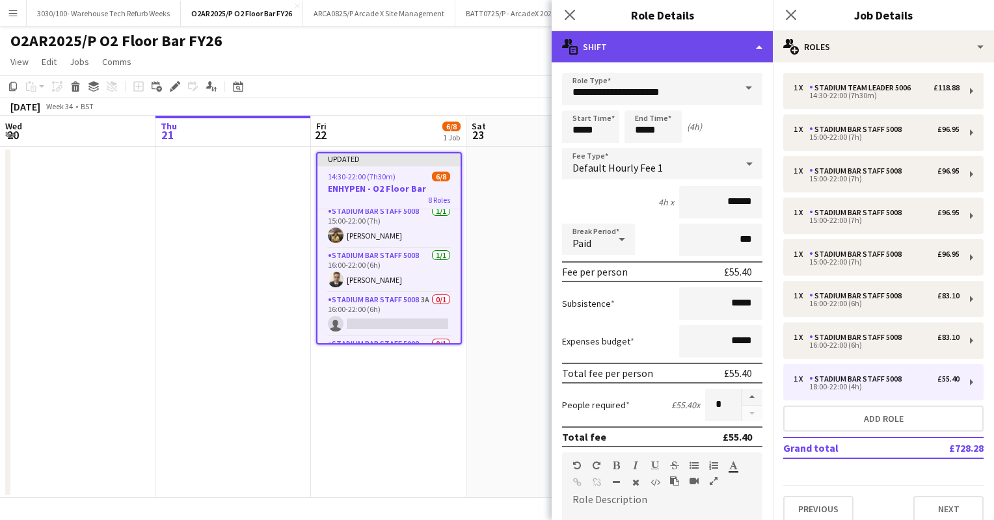
click at [712, 55] on div "multiple-actions-text Shift" at bounding box center [661, 46] width 221 height 31
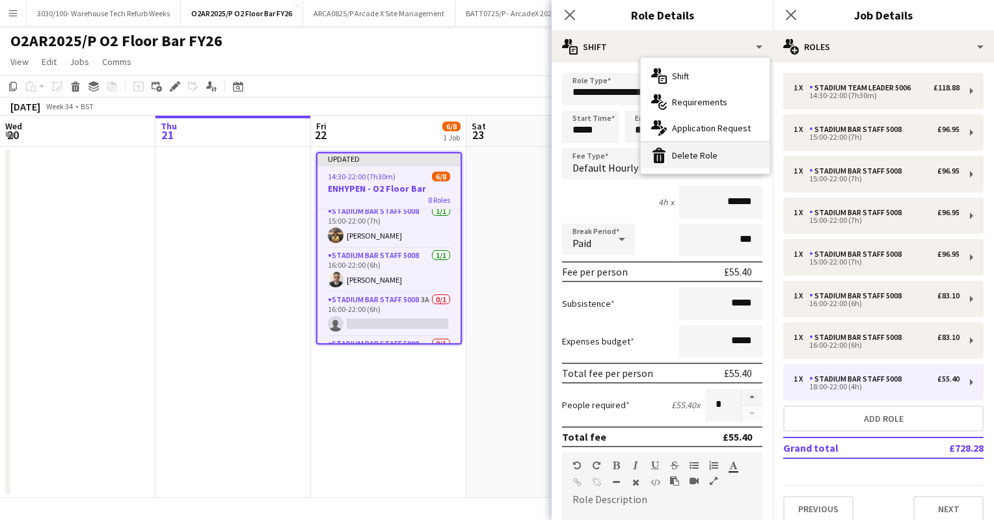
click at [698, 157] on div "bin-2 Delete Role" at bounding box center [705, 155] width 129 height 26
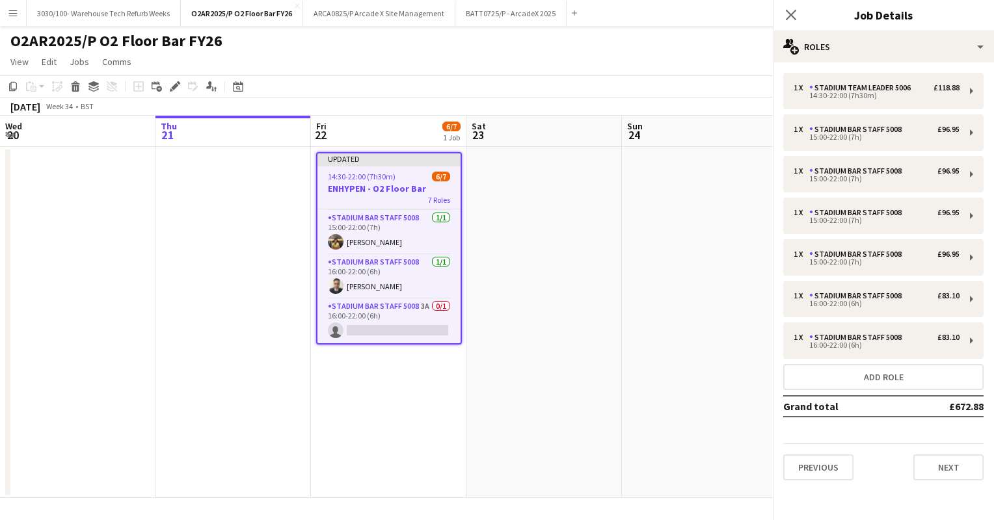
scroll to position [174, 0]
click at [916, 318] on div "1 x Stadium Team Leader 5006 £118.88 14:30-22:00 (7h30m) 1 x Stadium Bar Staff …" at bounding box center [883, 277] width 221 height 408
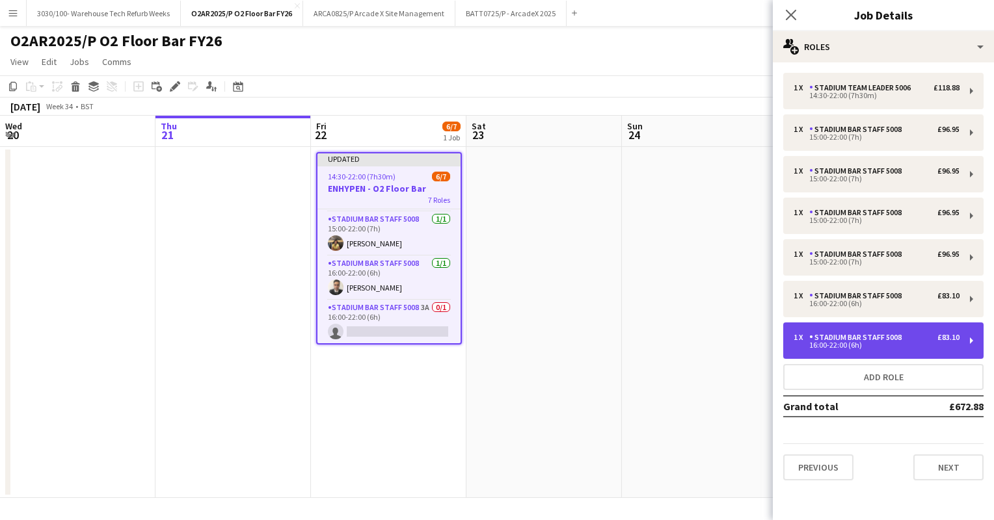
click at [892, 338] on div "Stadium Bar Staff 5008" at bounding box center [858, 337] width 98 height 9
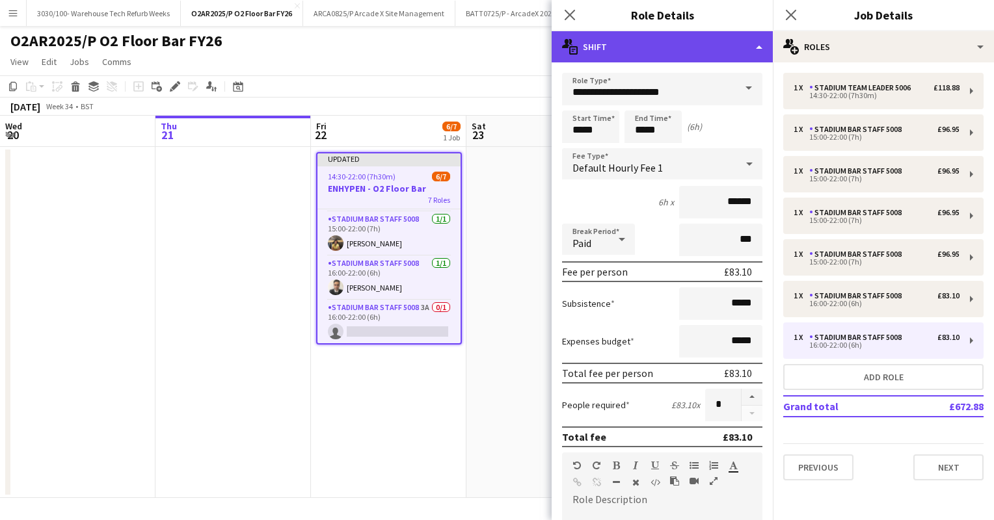
click at [699, 47] on div "multiple-actions-text Shift" at bounding box center [661, 46] width 221 height 31
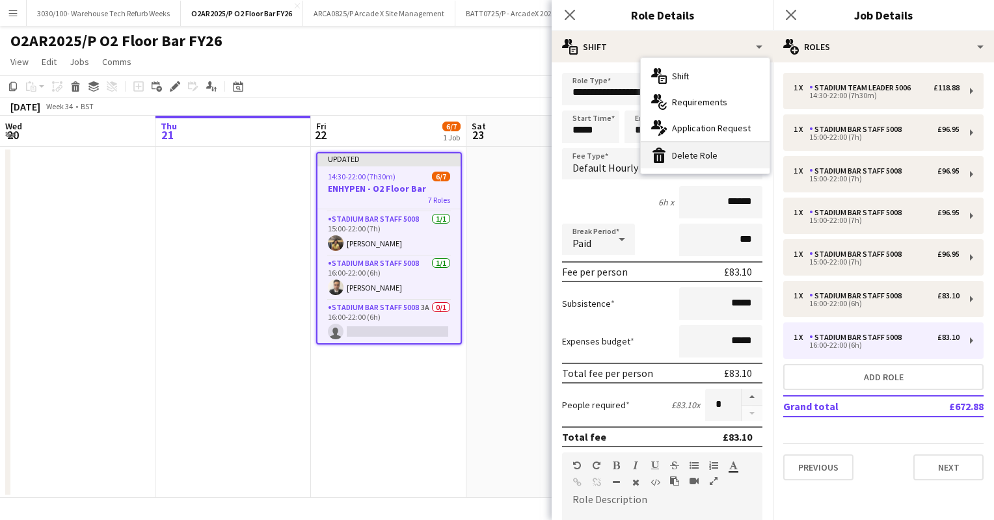
click at [701, 144] on div "bin-2 Delete Role" at bounding box center [705, 155] width 129 height 26
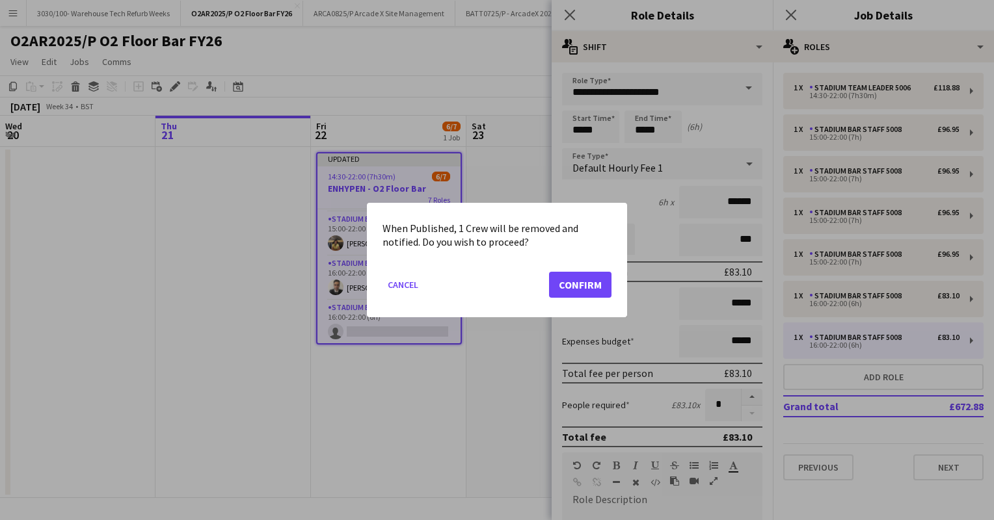
click at [701, 184] on div at bounding box center [497, 260] width 994 height 520
click at [416, 287] on button "Cancel" at bounding box center [402, 284] width 41 height 21
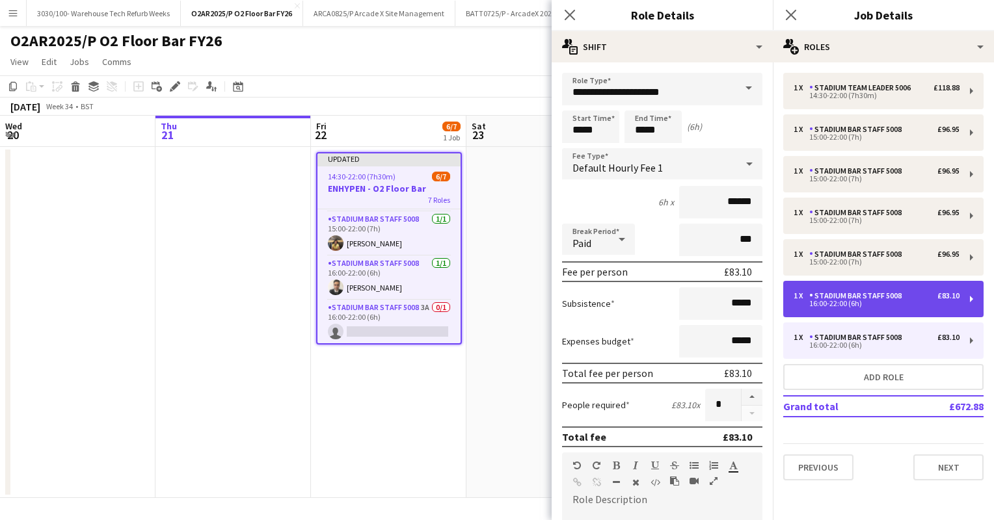
click at [903, 304] on div "16:00-22:00 (6h)" at bounding box center [876, 303] width 166 height 7
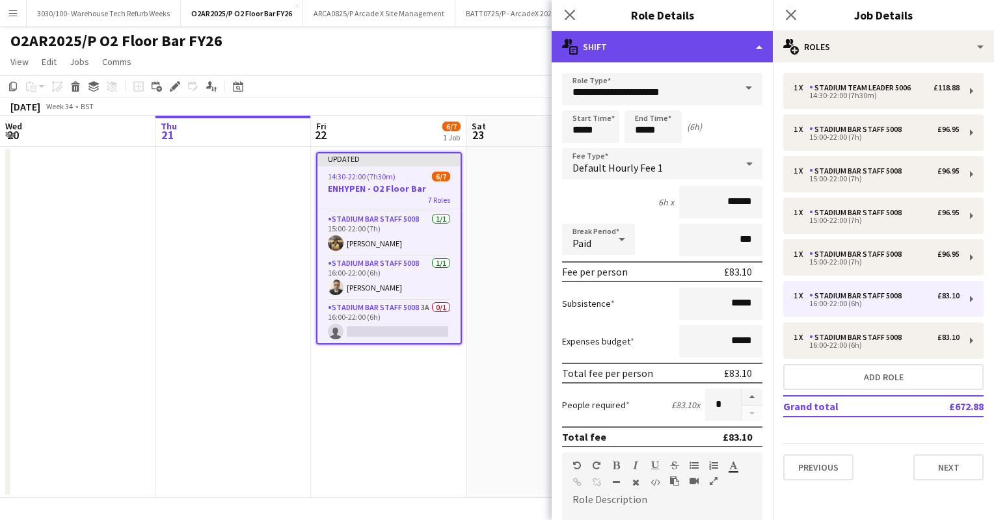
click at [709, 59] on div "multiple-actions-text Shift" at bounding box center [661, 46] width 221 height 31
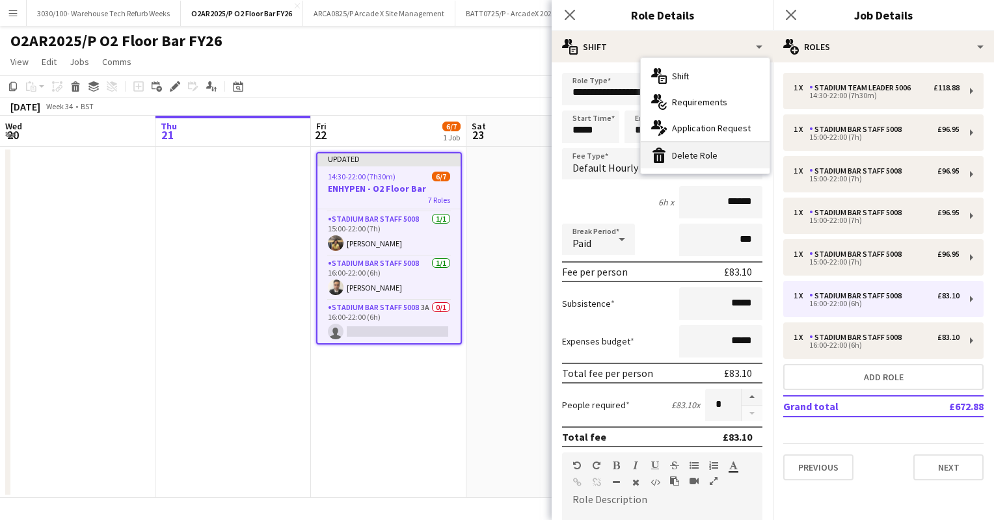
click at [686, 162] on div "bin-2 Delete Role" at bounding box center [705, 155] width 129 height 26
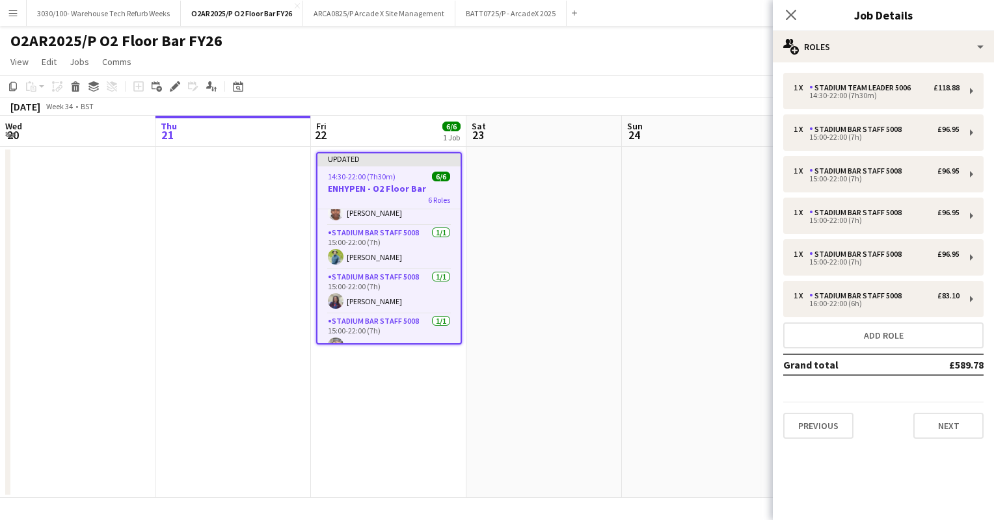
scroll to position [0, 0]
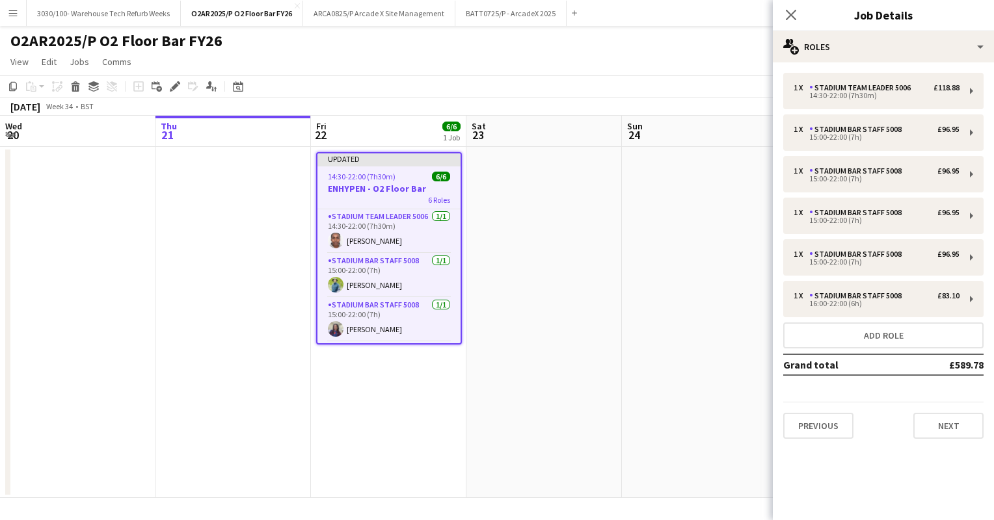
click at [561, 213] on app-date-cell at bounding box center [543, 322] width 155 height 351
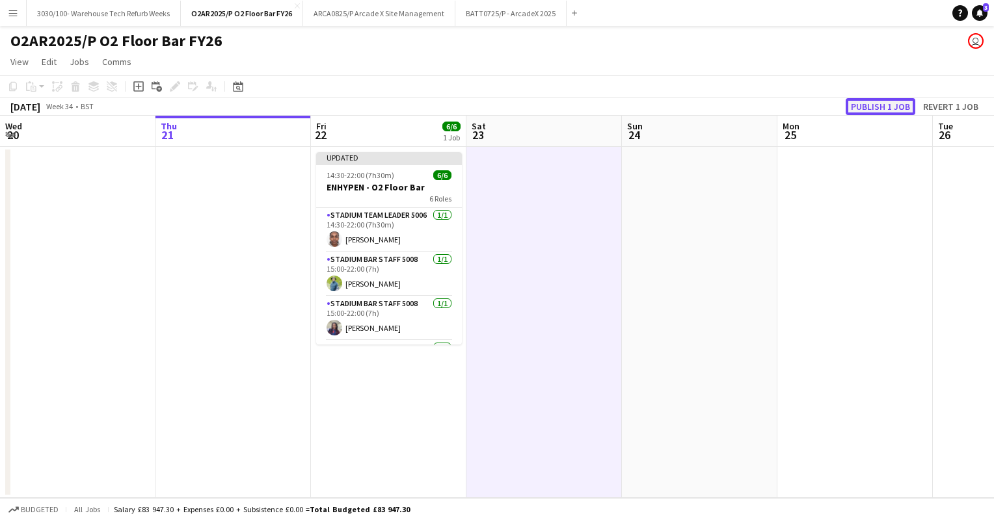
click at [861, 109] on button "Publish 1 job" at bounding box center [880, 106] width 70 height 17
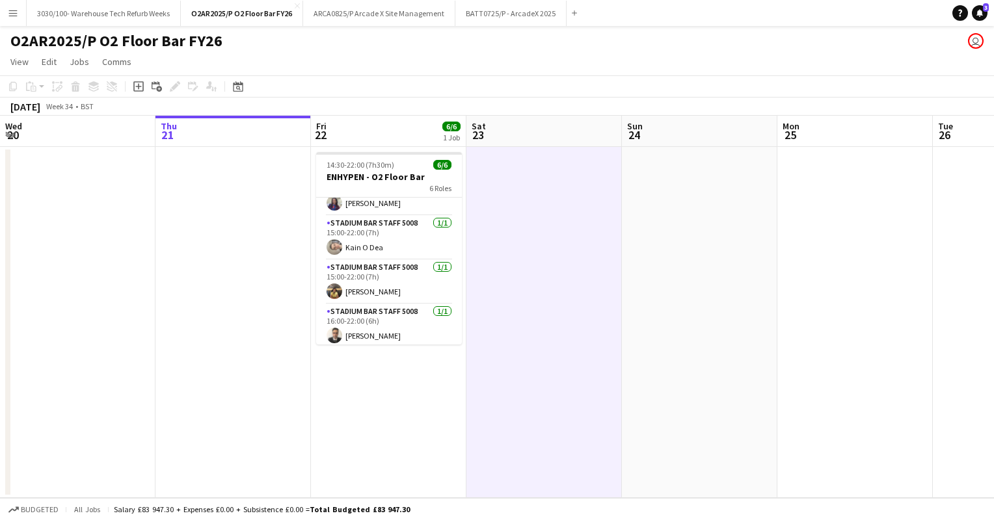
scroll to position [113, 0]
